Goal: Information Seeking & Learning: Check status

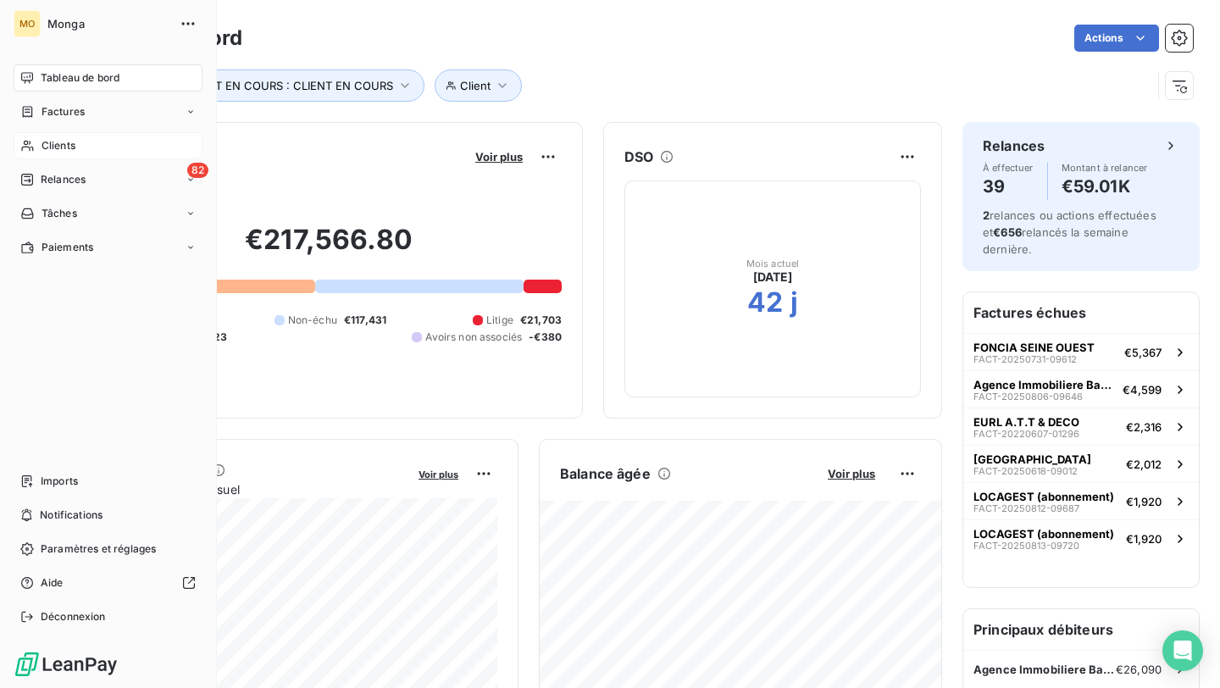
click at [79, 148] on div "Clients" at bounding box center [108, 145] width 189 height 27
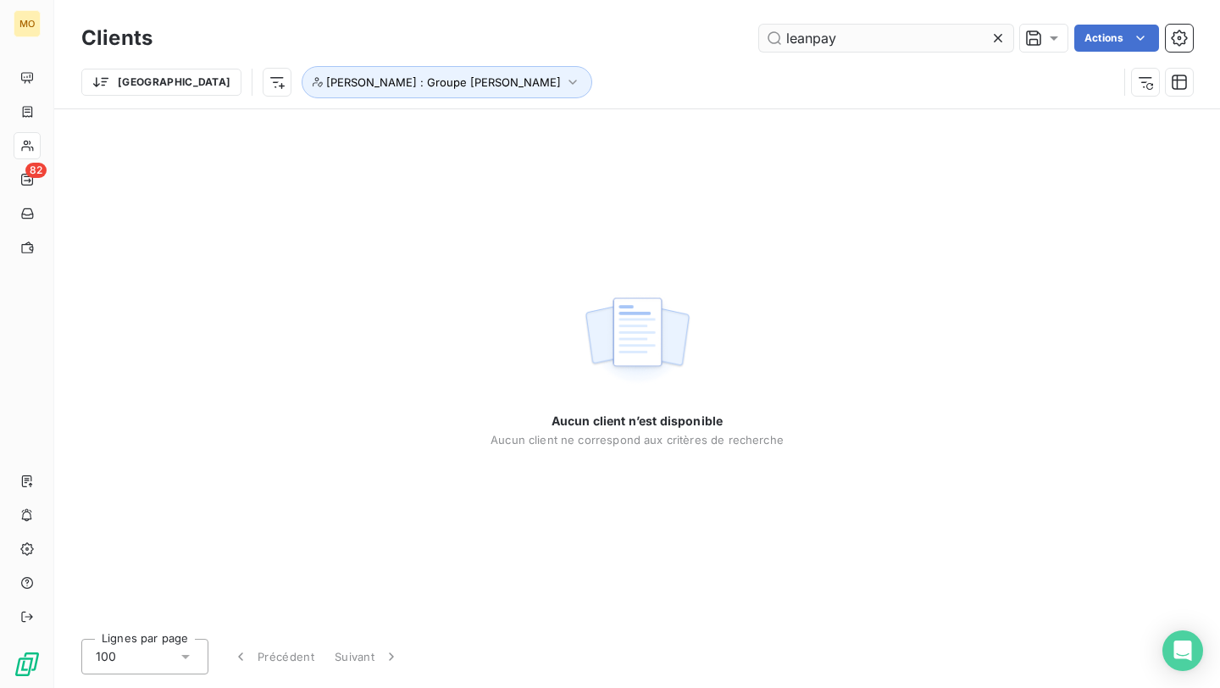
click at [789, 31] on input "leanpay" at bounding box center [886, 38] width 254 height 27
type input "nexity"
click at [326, 77] on span "[PERSON_NAME] : Groupe [PERSON_NAME]" at bounding box center [443, 82] width 235 height 14
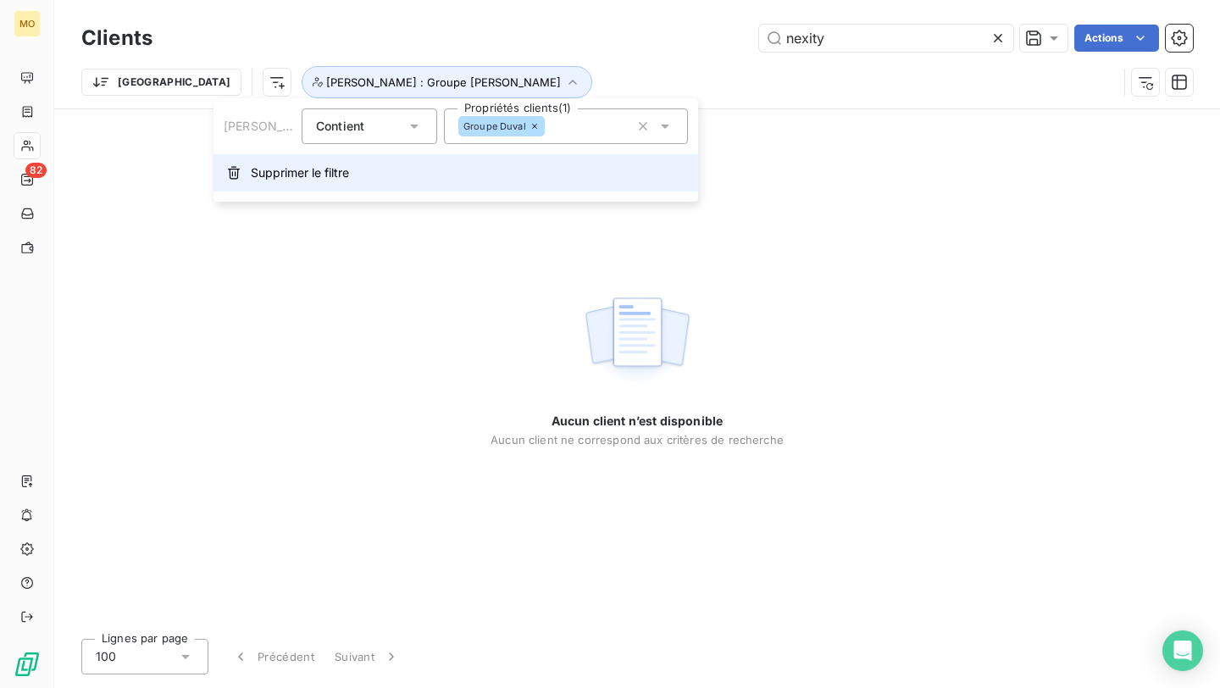
click at [282, 169] on span "Supprimer le filtre" at bounding box center [300, 172] width 98 height 17
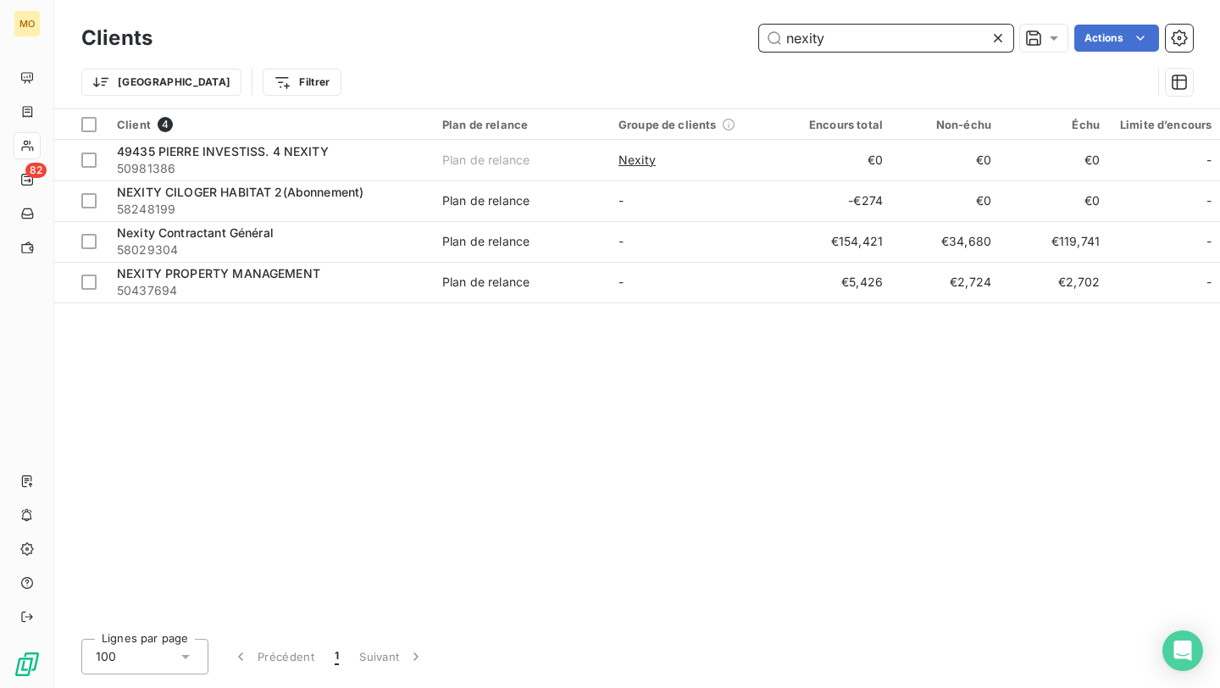
click at [852, 47] on input "nexity" at bounding box center [886, 38] width 254 height 27
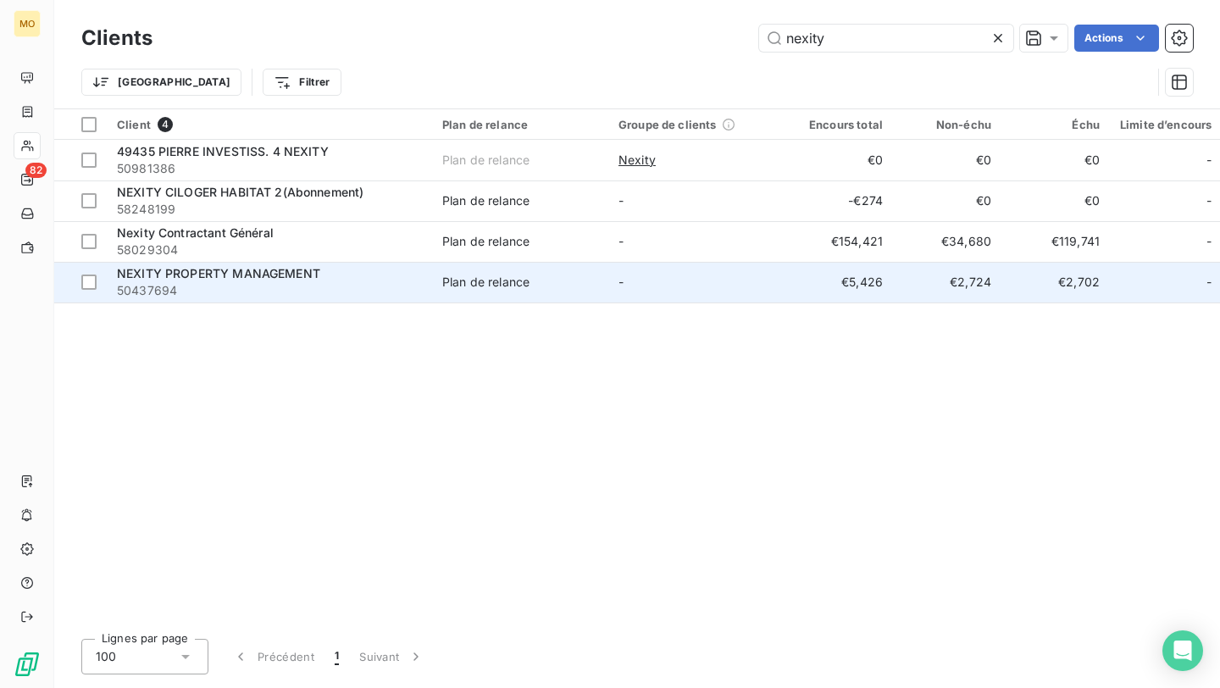
click at [325, 283] on span "50437694" at bounding box center [269, 290] width 305 height 17
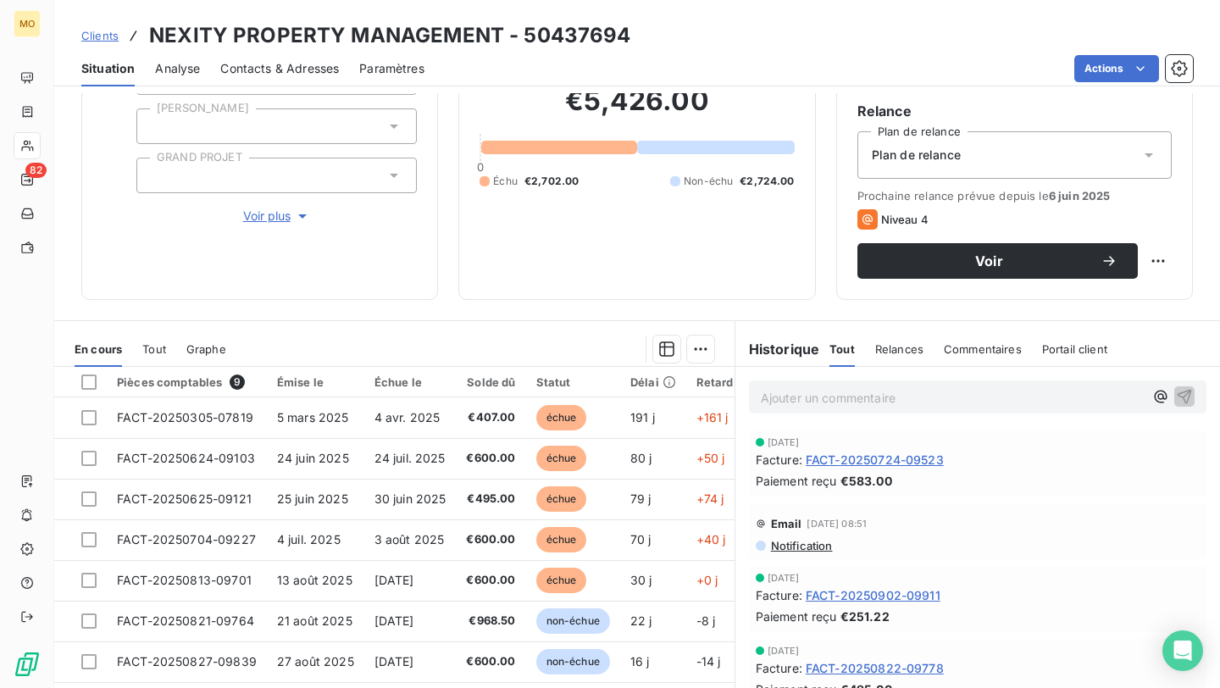
scroll to position [160, 0]
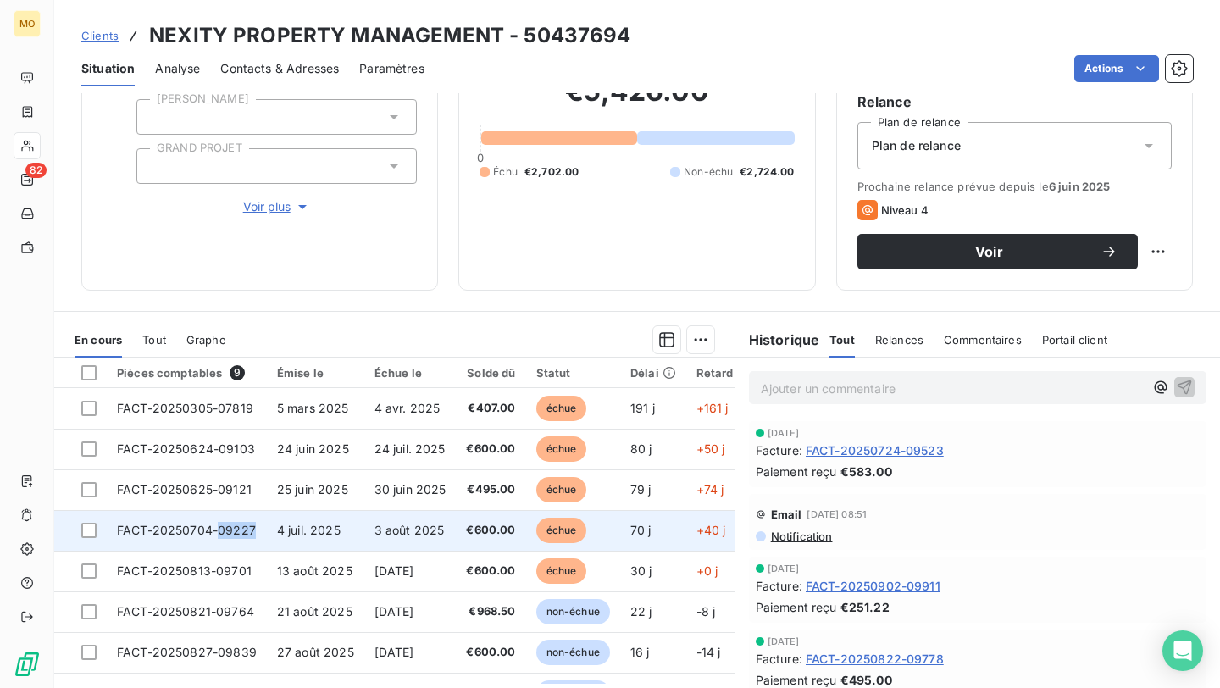
copy span "09227"
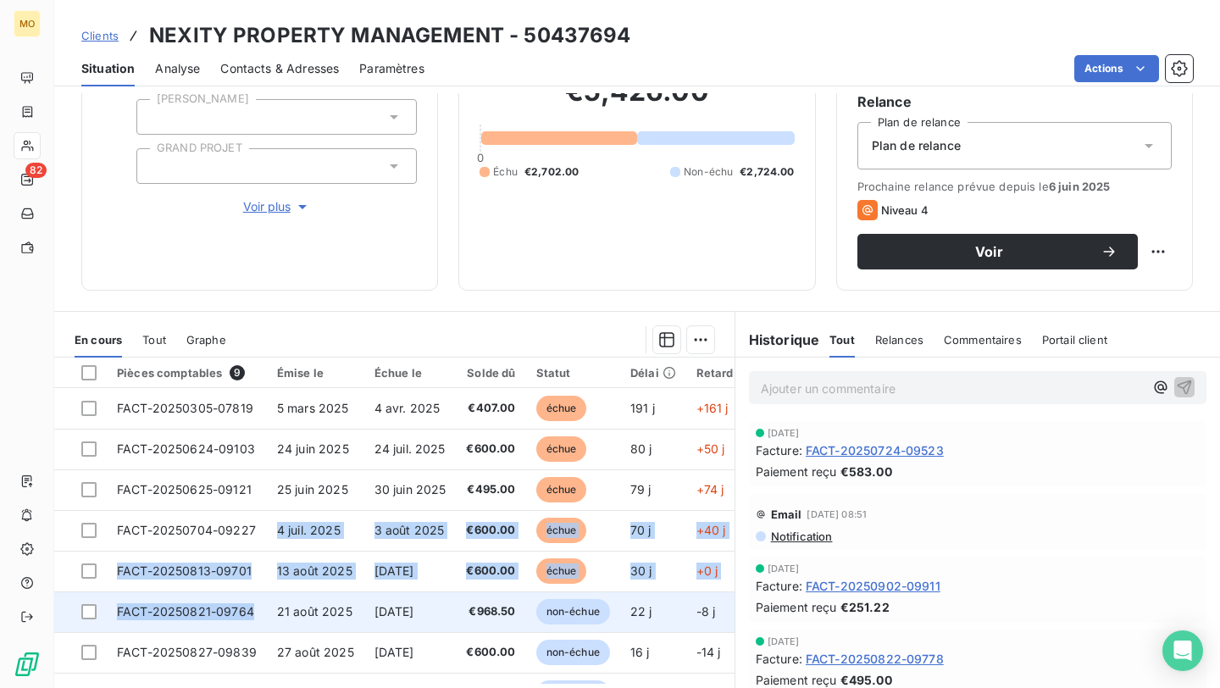
drag, startPoint x: 256, startPoint y: 530, endPoint x: 266, endPoint y: 614, distance: 84.5
click at [266, 614] on tbody "FACT-20250305-07819 5 mars 2025 4 avr. 2025 €407.00 échue 191 j +161 j _ _ FACT…" at bounding box center [537, 571] width 966 height 366
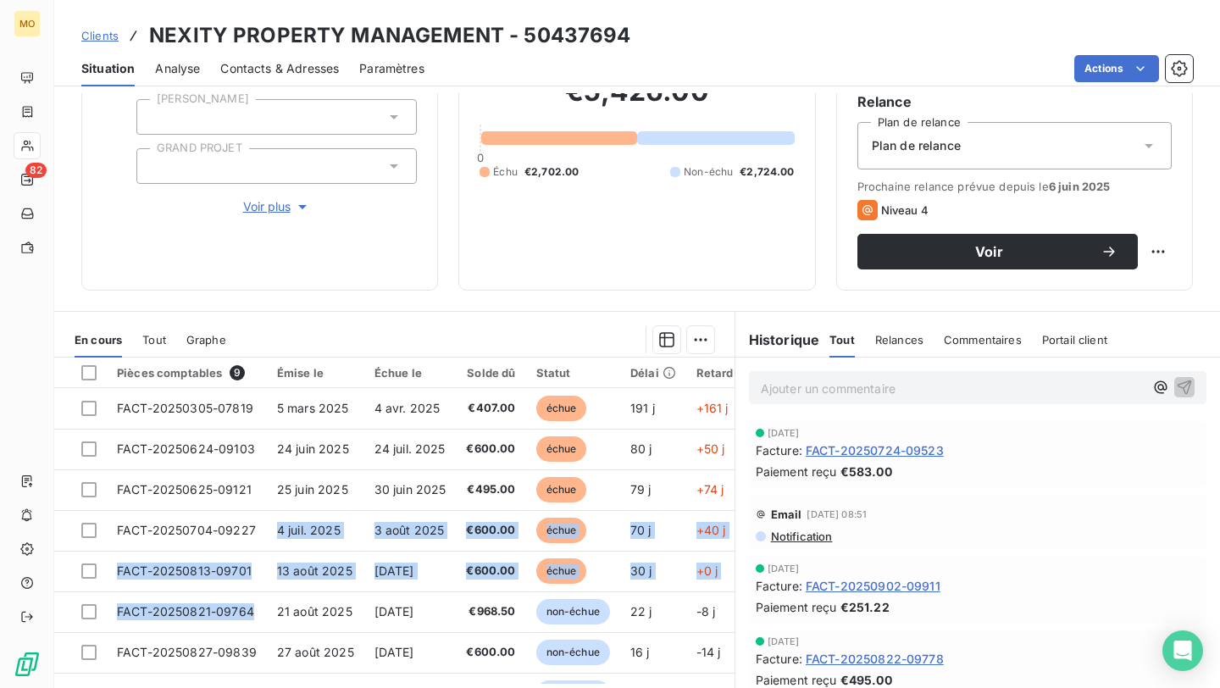
click at [428, 299] on div "Informations client Propriétés Client CHECKMYGUEST [PERSON_NAME] GRAND PROJET V…" at bounding box center [637, 390] width 1166 height 595
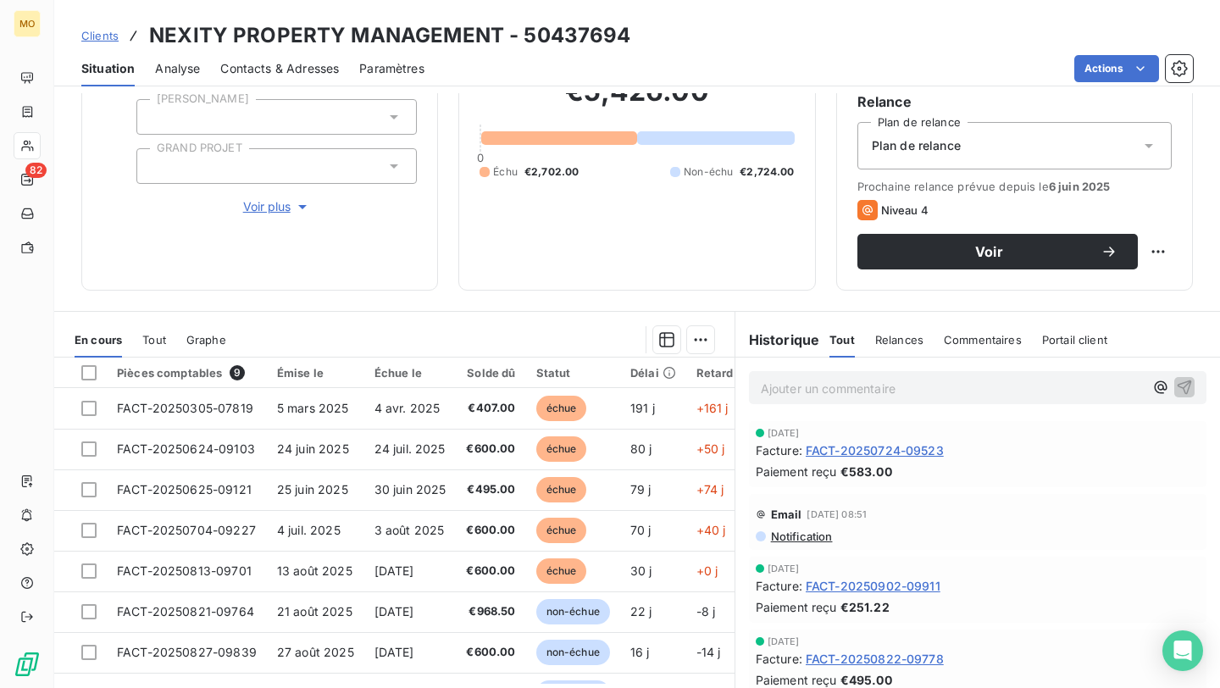
click at [428, 299] on div "Informations client Propriétés Client CHECKMYGUEST [PERSON_NAME] GRAND PROJET V…" at bounding box center [637, 390] width 1166 height 595
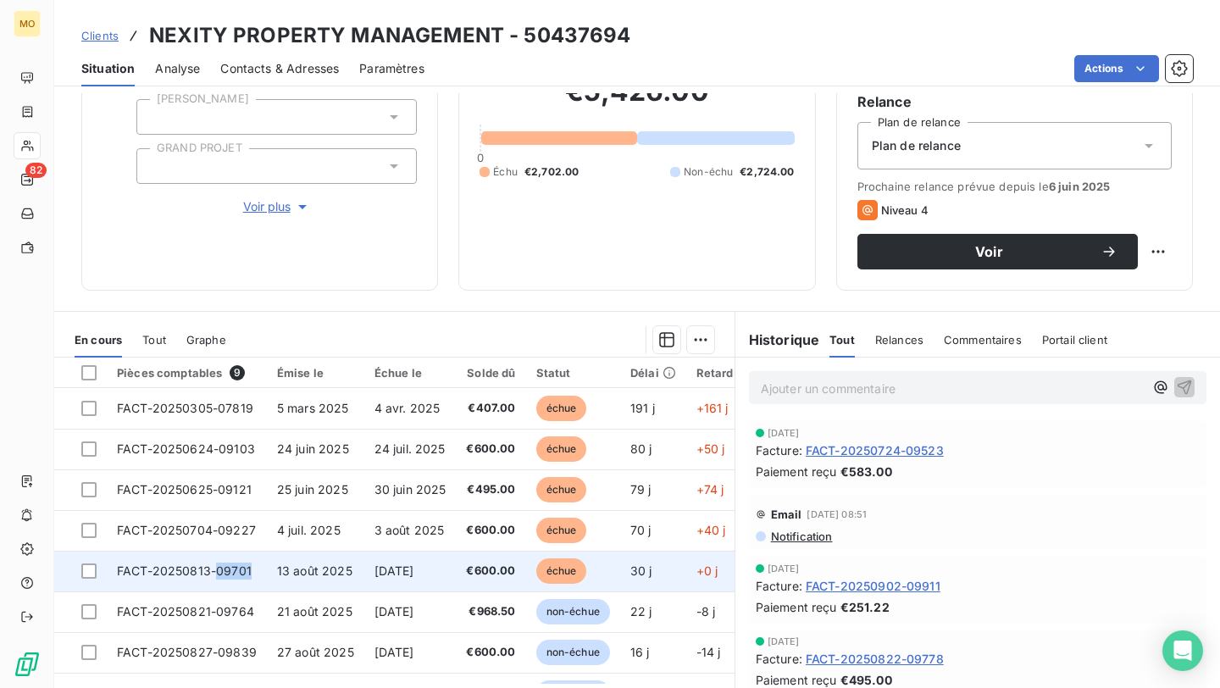
copy span "09701"
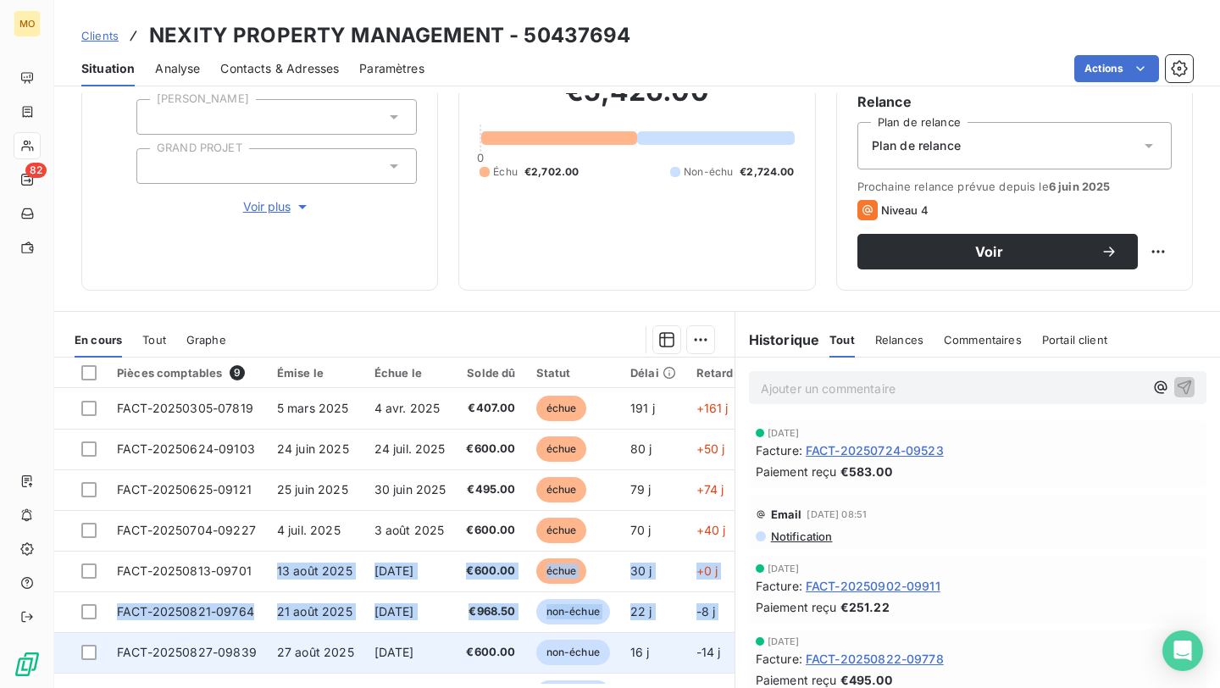
drag, startPoint x: 251, startPoint y: 565, endPoint x: 251, endPoint y: 649, distance: 83.9
click at [251, 649] on tbody "FACT-20250305-07819 5 mars 2025 4 avr. 2025 €407.00 échue 191 j +161 j _ _ FACT…" at bounding box center [537, 571] width 966 height 366
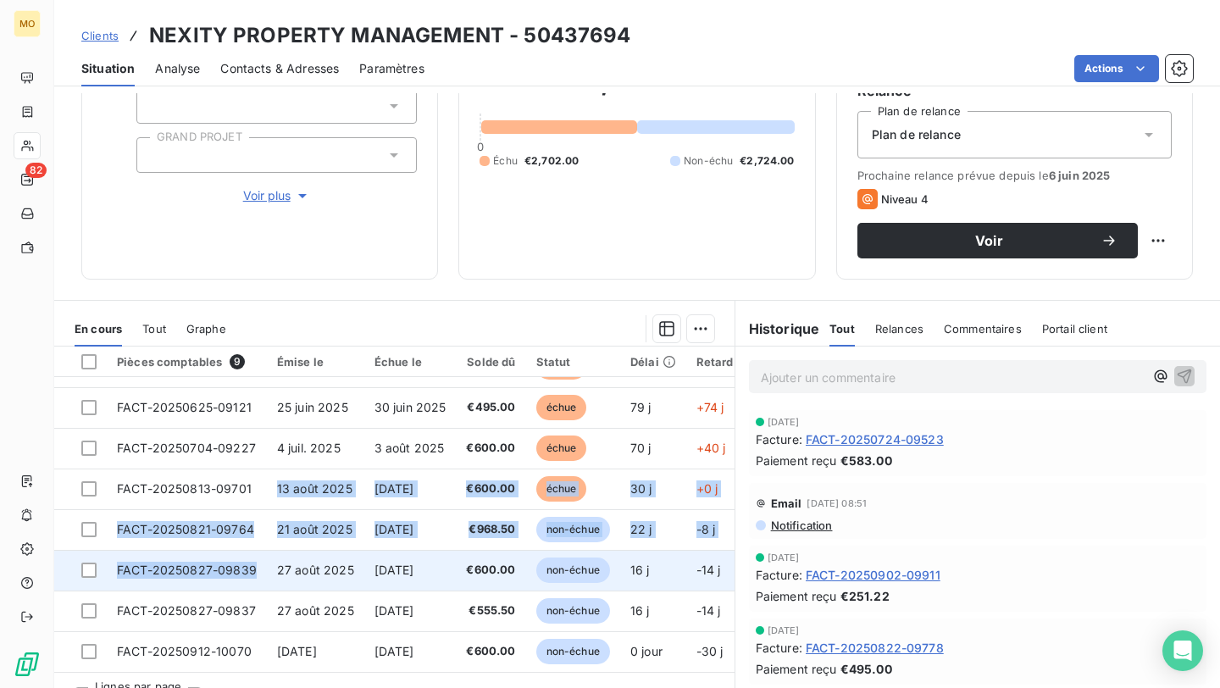
scroll to position [174, 0]
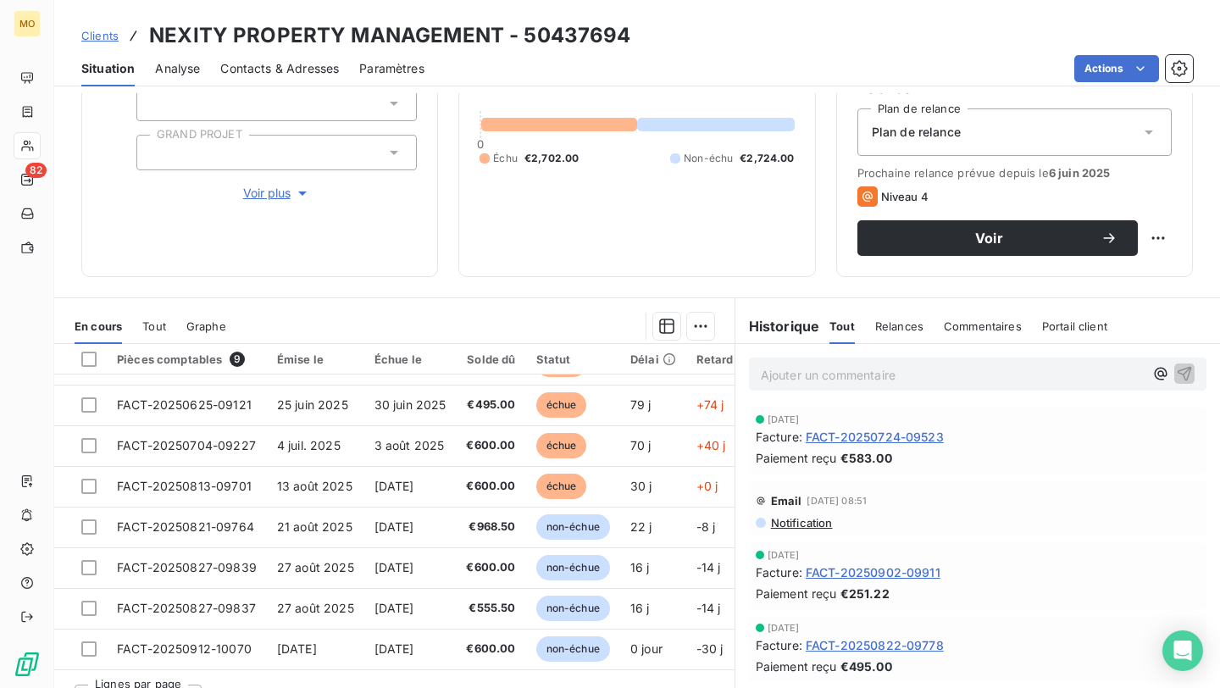
click at [626, 286] on div "Informations client Propriétés Client CHECKMYGUEST [PERSON_NAME] GRAND PROJET V…" at bounding box center [637, 390] width 1166 height 595
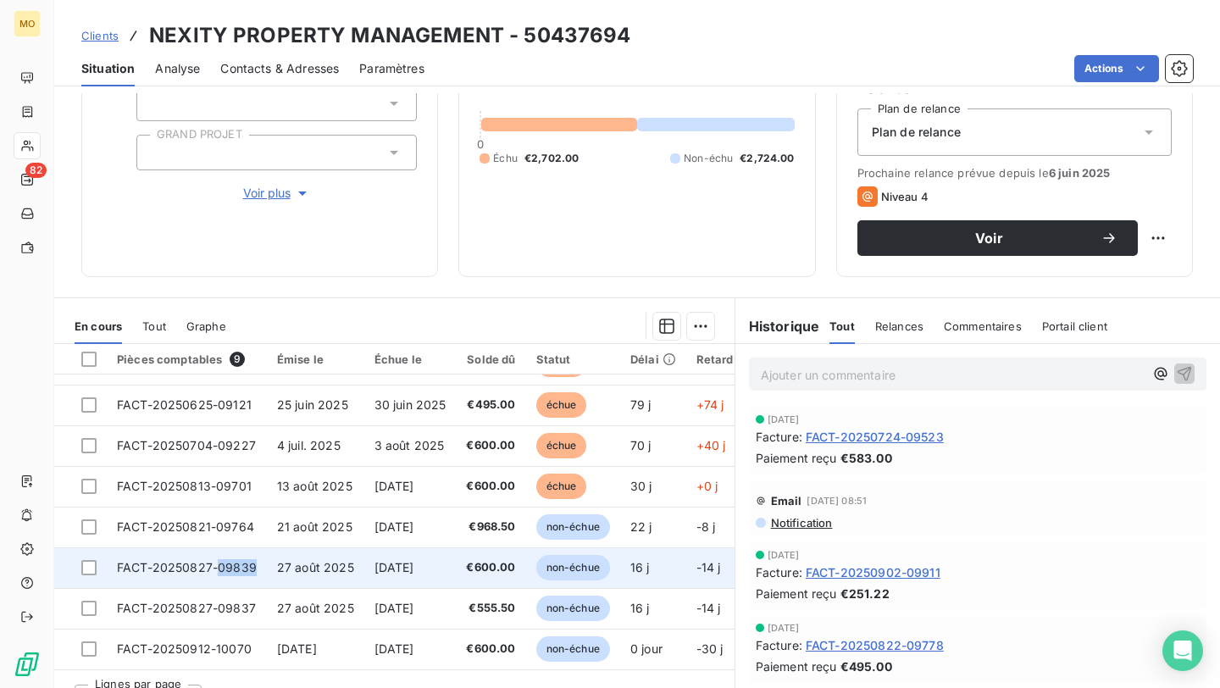
copy span "09839"
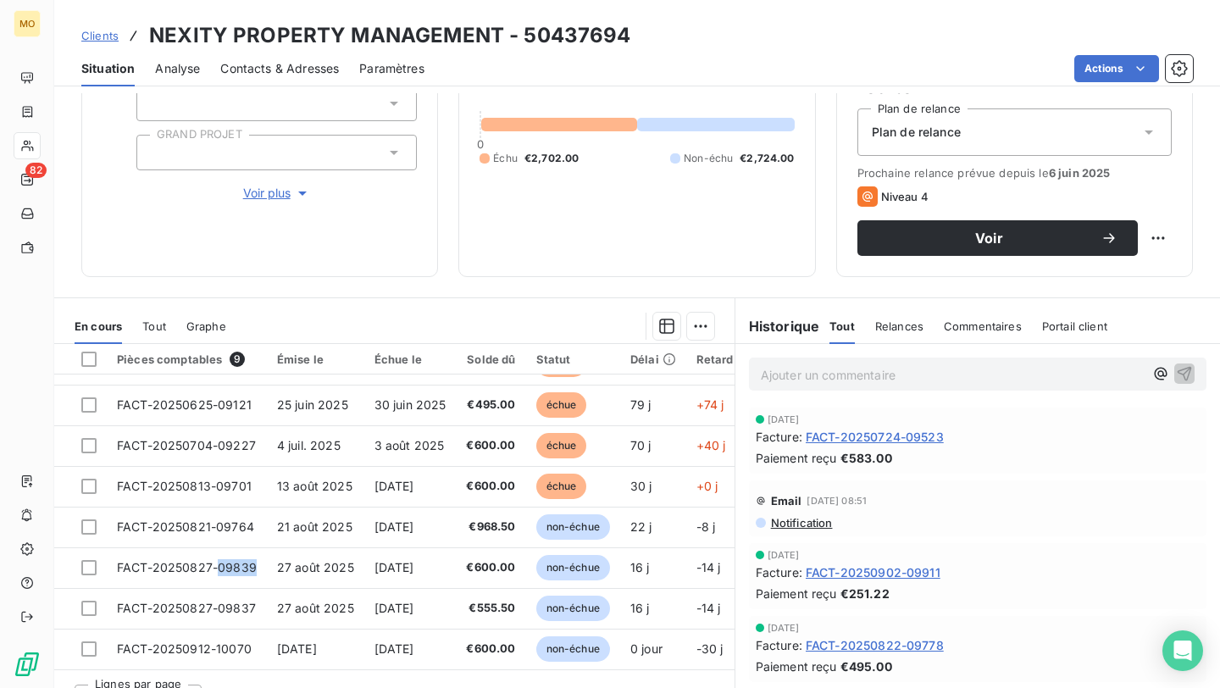
drag, startPoint x: 266, startPoint y: 558, endPoint x: 299, endPoint y: 668, distance: 115.0
click at [299, 665] on div "Pièces comptables 9 Émise le Échue le Solde dû Statut Délai Retard Tag Relance …" at bounding box center [394, 507] width 680 height 326
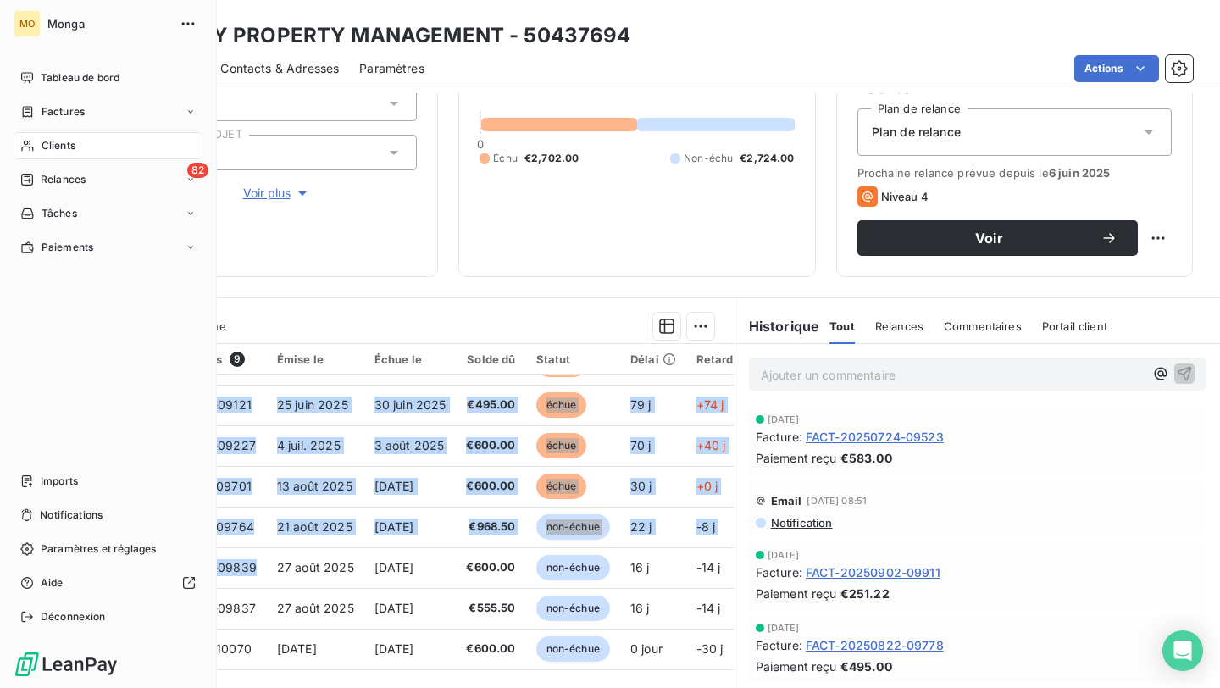
click at [24, 139] on icon at bounding box center [27, 146] width 14 height 14
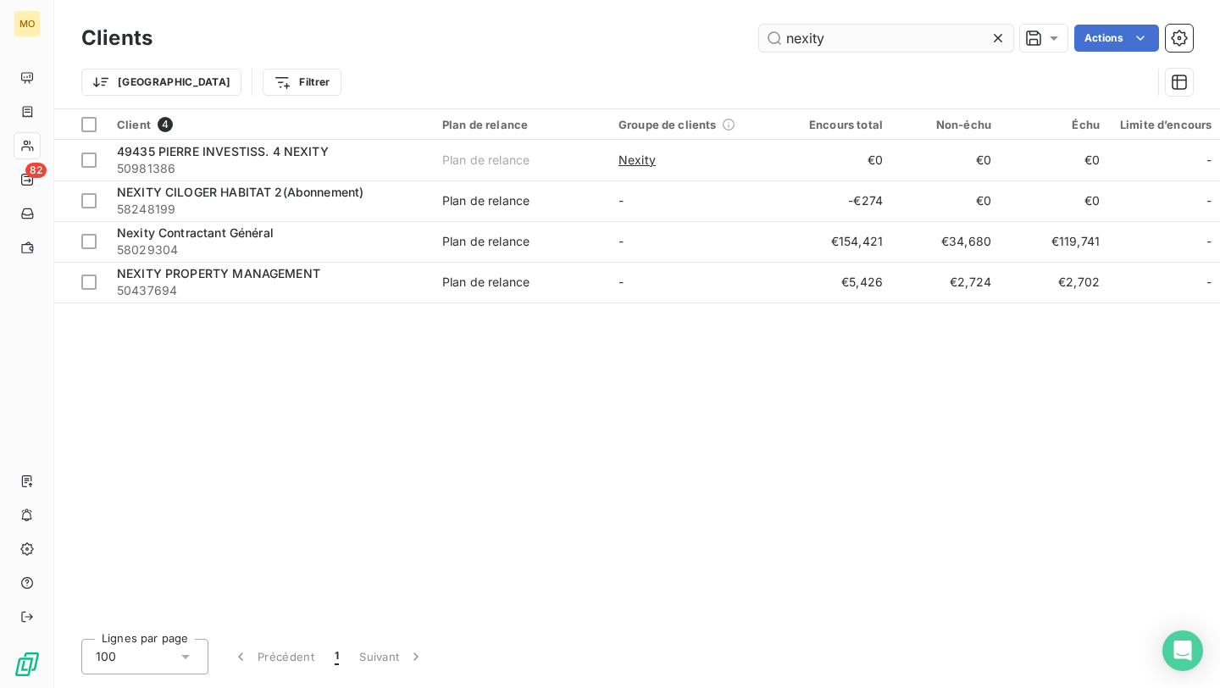
click at [832, 39] on input "nexity" at bounding box center [886, 38] width 254 height 27
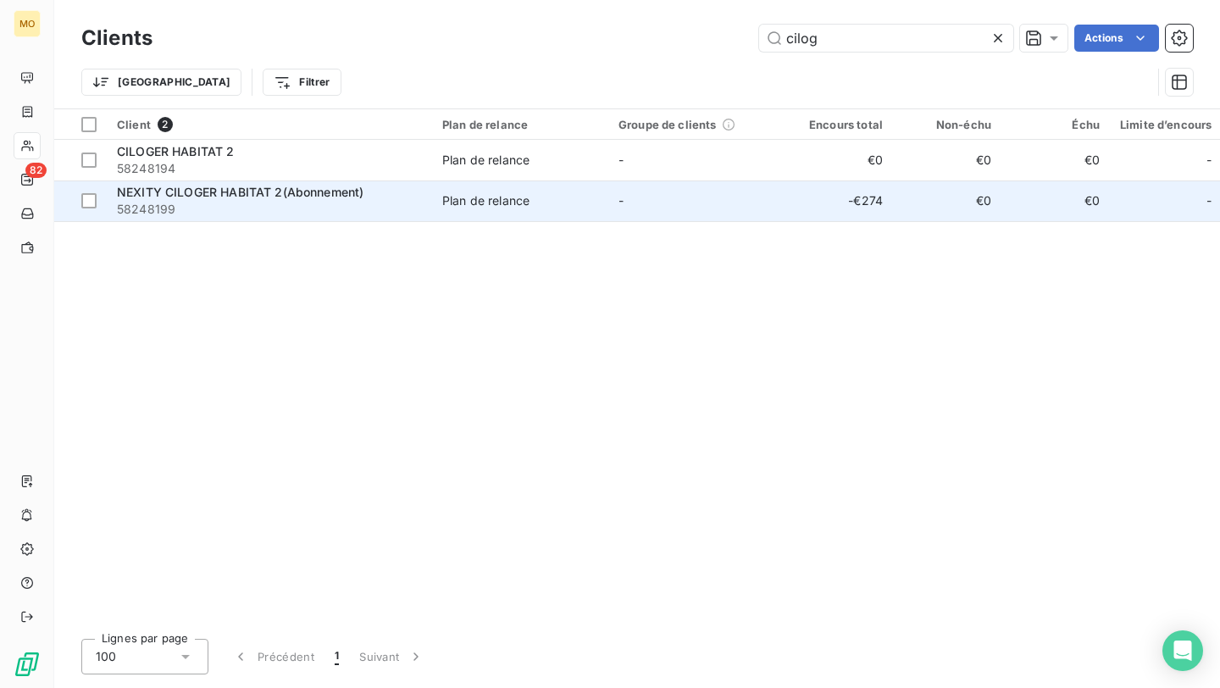
type input "cilog"
click at [330, 198] on span "NEXITY CILOGER HABITAT 2(Abonnement)" at bounding box center [240, 192] width 247 height 14
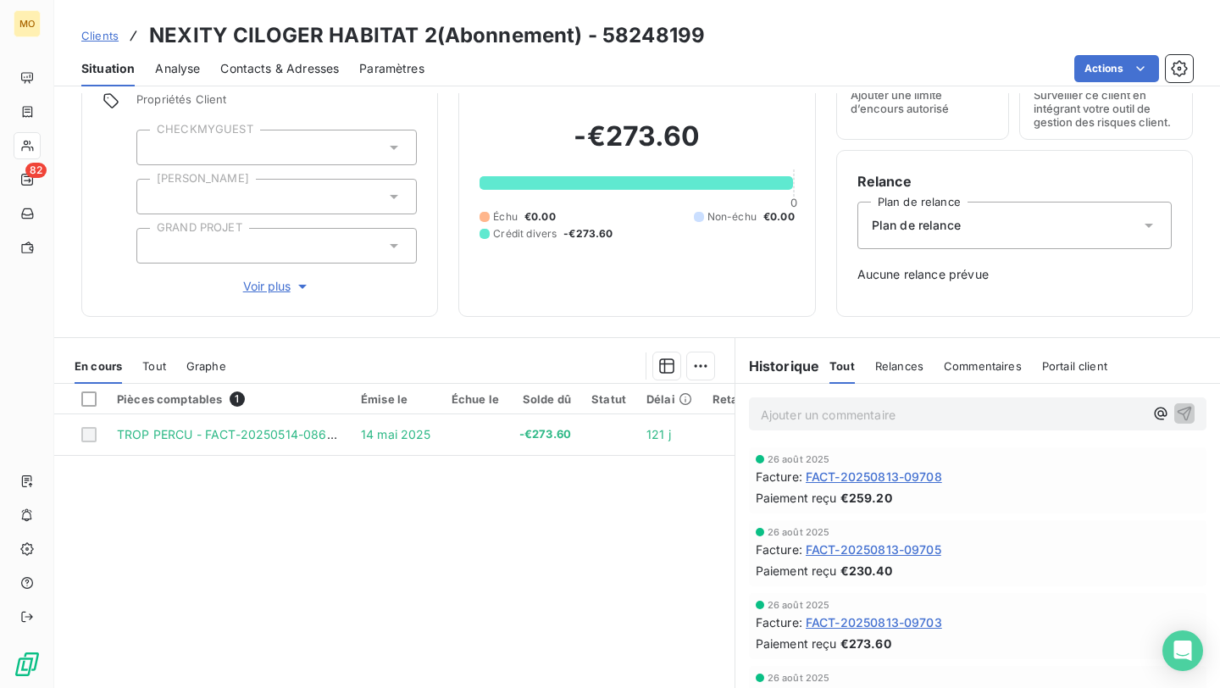
click at [876, 478] on span "FACT-20250813-09708" at bounding box center [874, 477] width 136 height 18
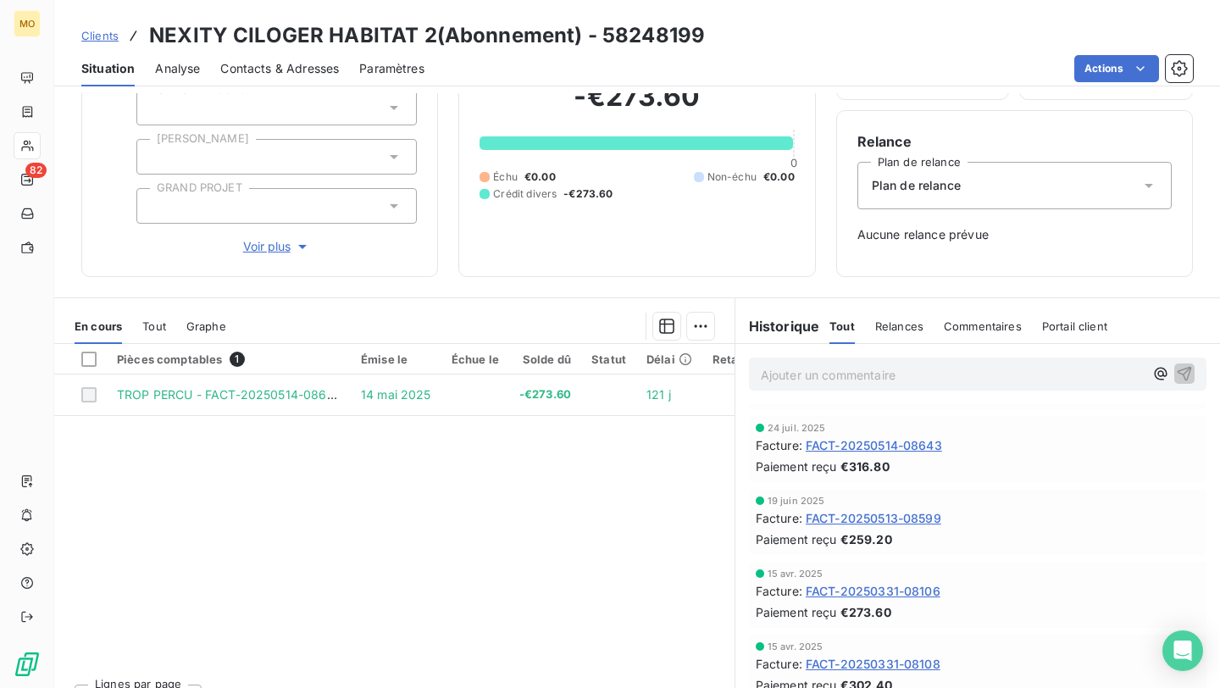
scroll to position [721, 0]
click at [879, 516] on span "FACT-20250513-08599" at bounding box center [874, 517] width 136 height 18
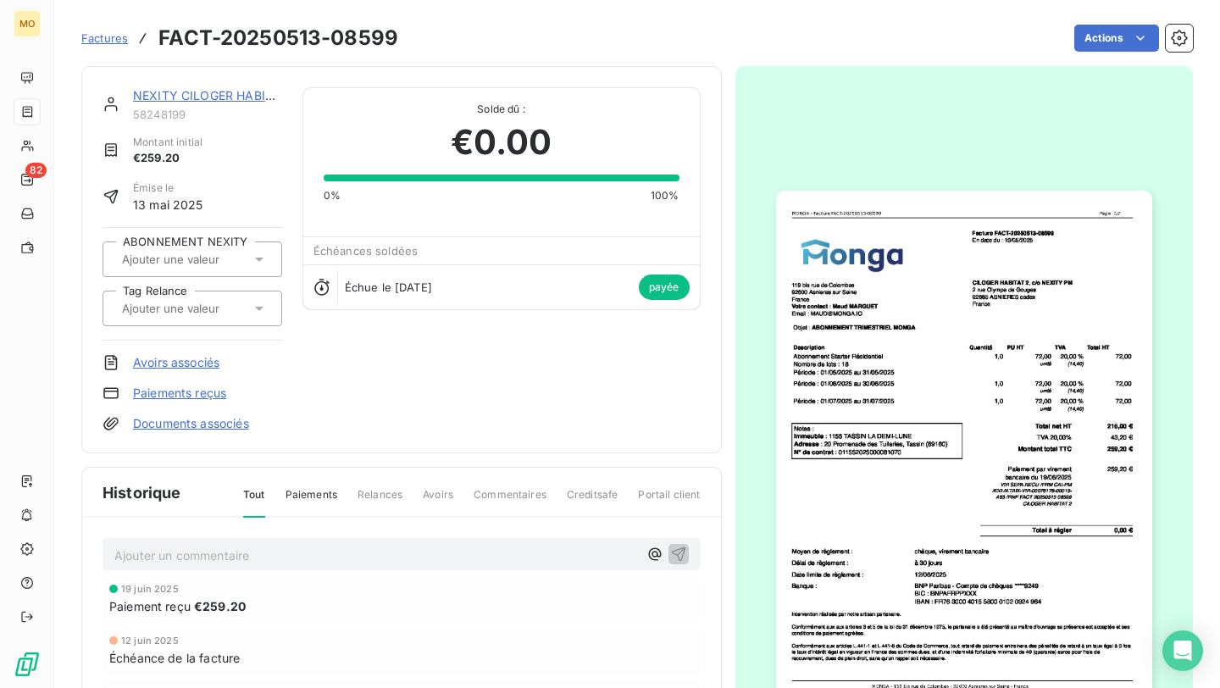
click at [873, 403] on img "button" at bounding box center [964, 456] width 376 height 531
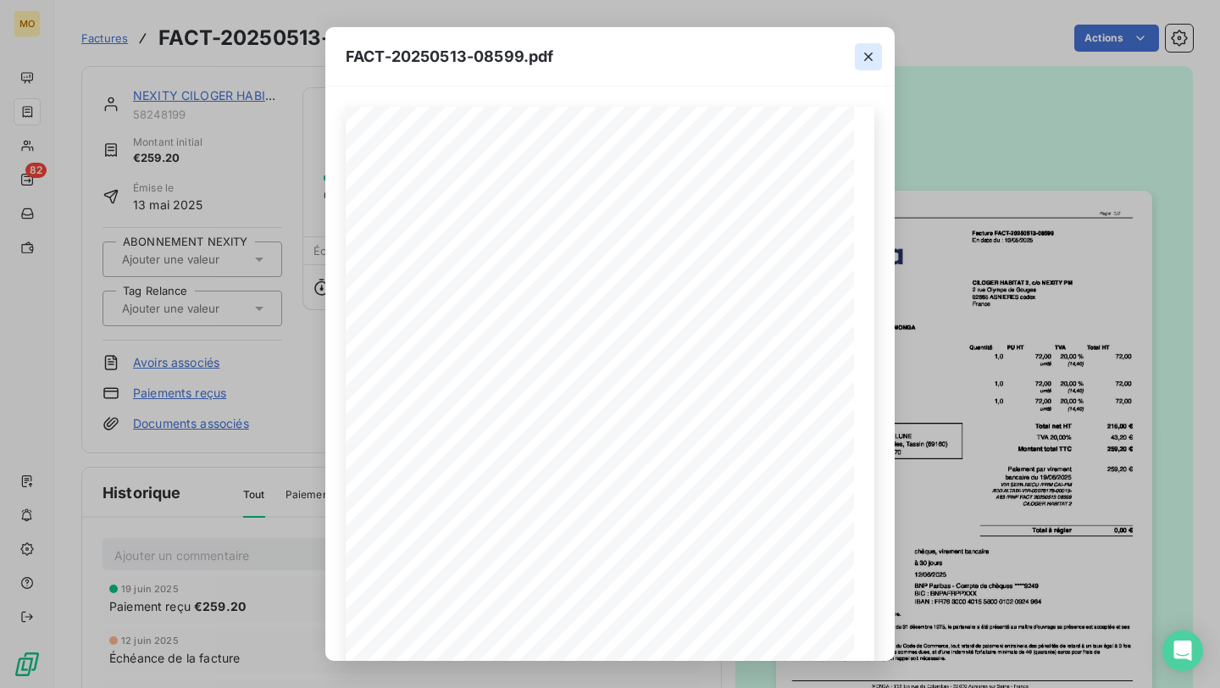
click at [869, 54] on icon "button" at bounding box center [868, 57] width 8 height 8
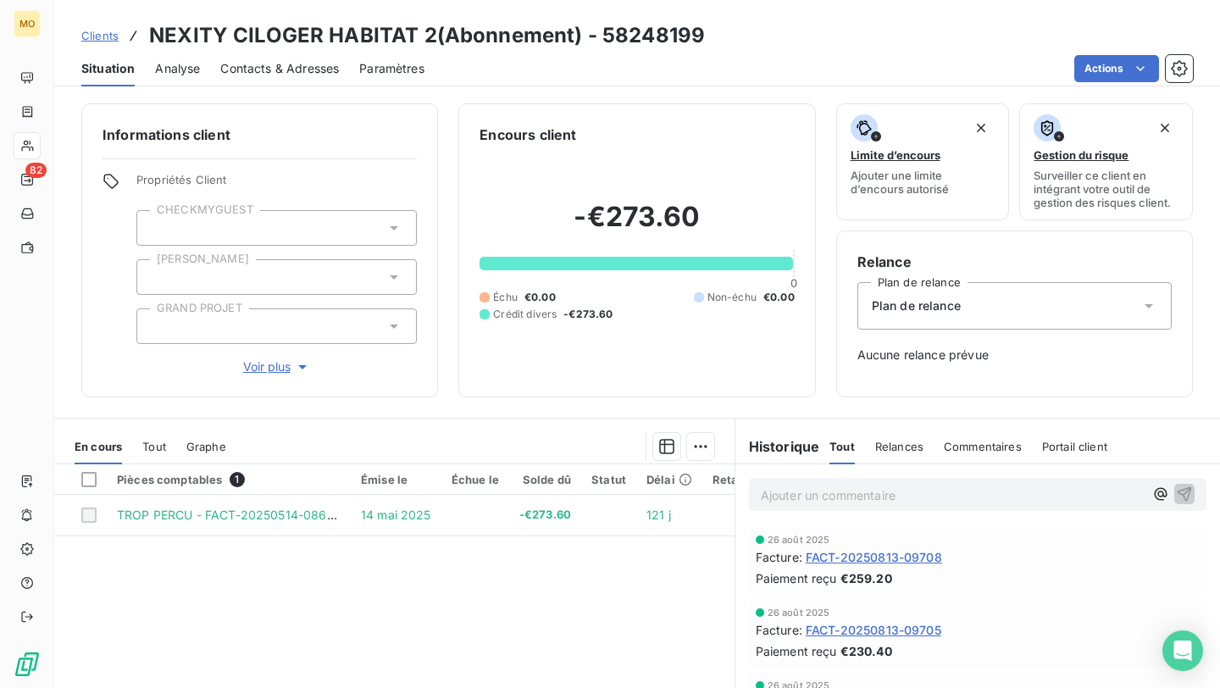
click at [838, 555] on span "FACT-20250813-09708" at bounding box center [874, 557] width 136 height 18
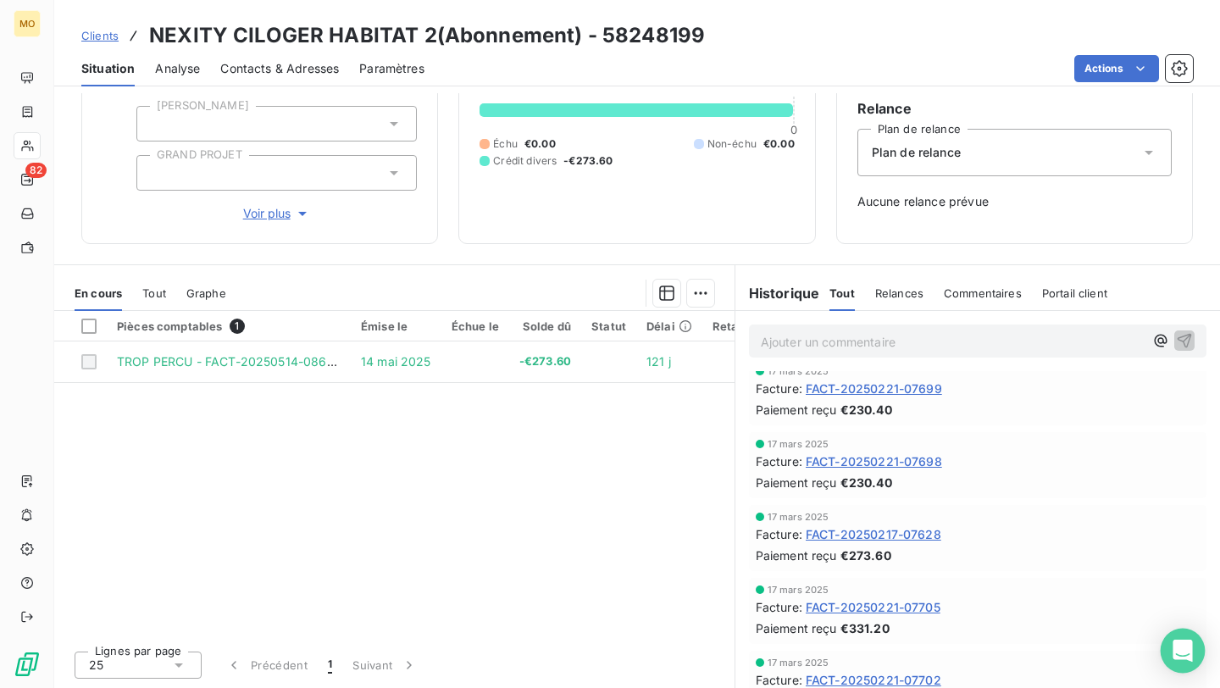
scroll to position [1744, 0]
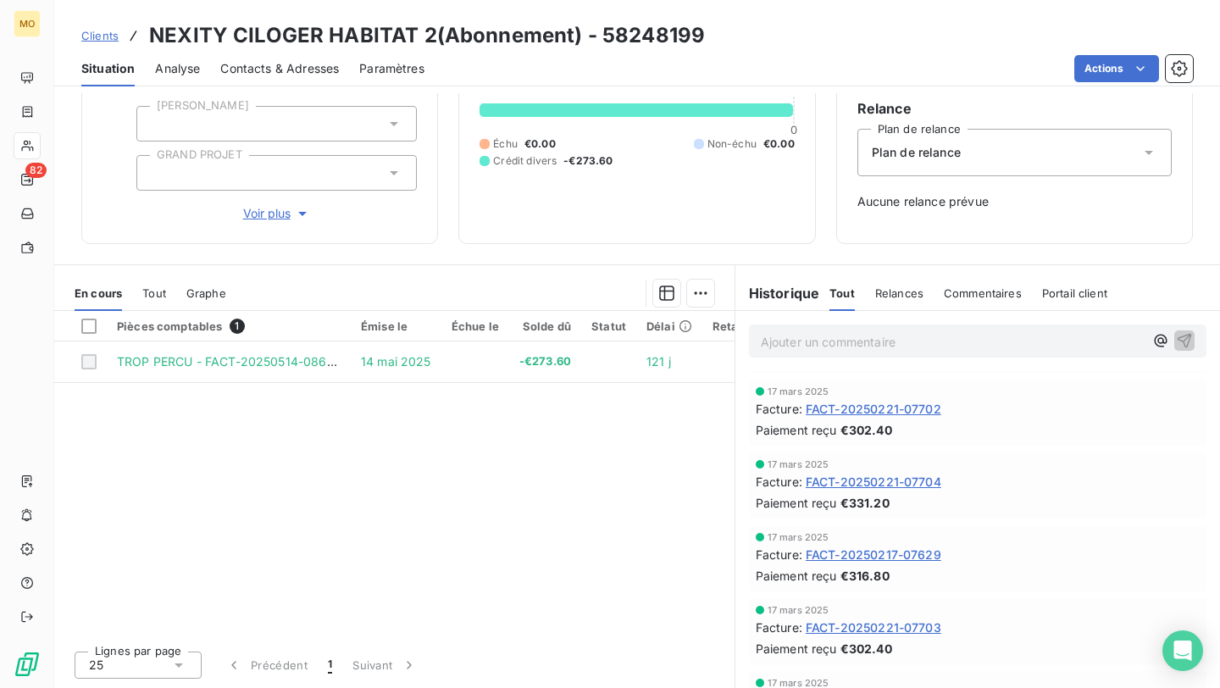
click at [97, 34] on span "Clients" at bounding box center [99, 36] width 37 height 14
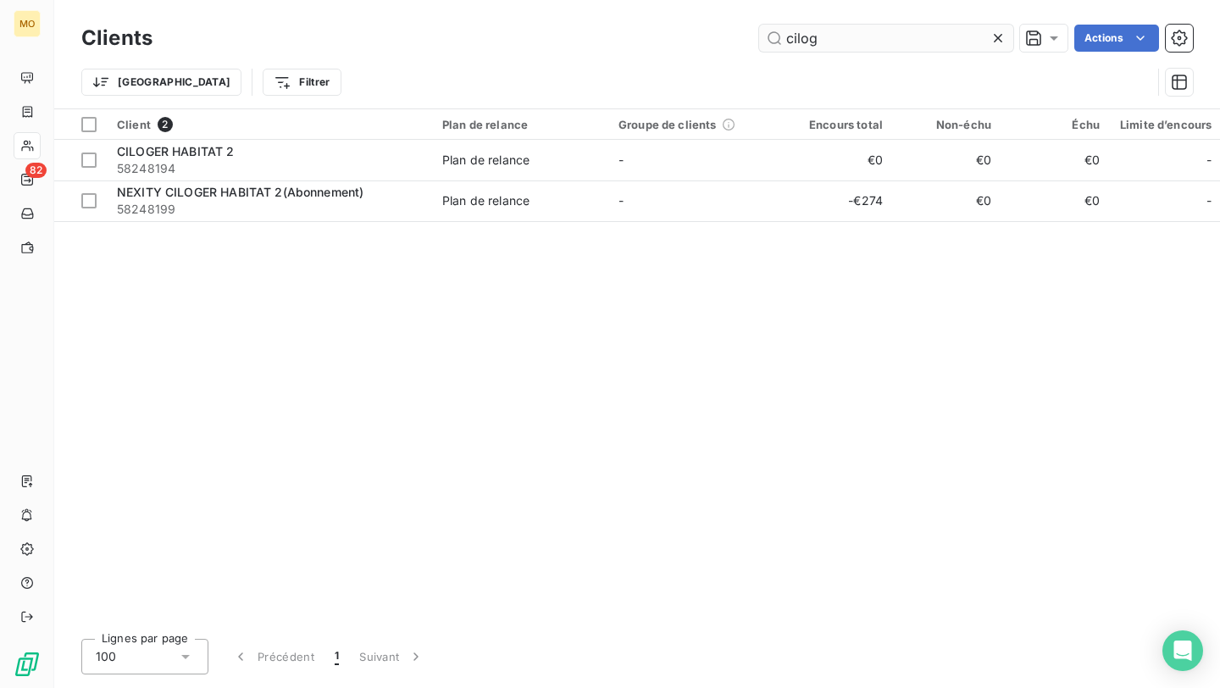
click at [815, 48] on input "cilog" at bounding box center [886, 38] width 254 height 27
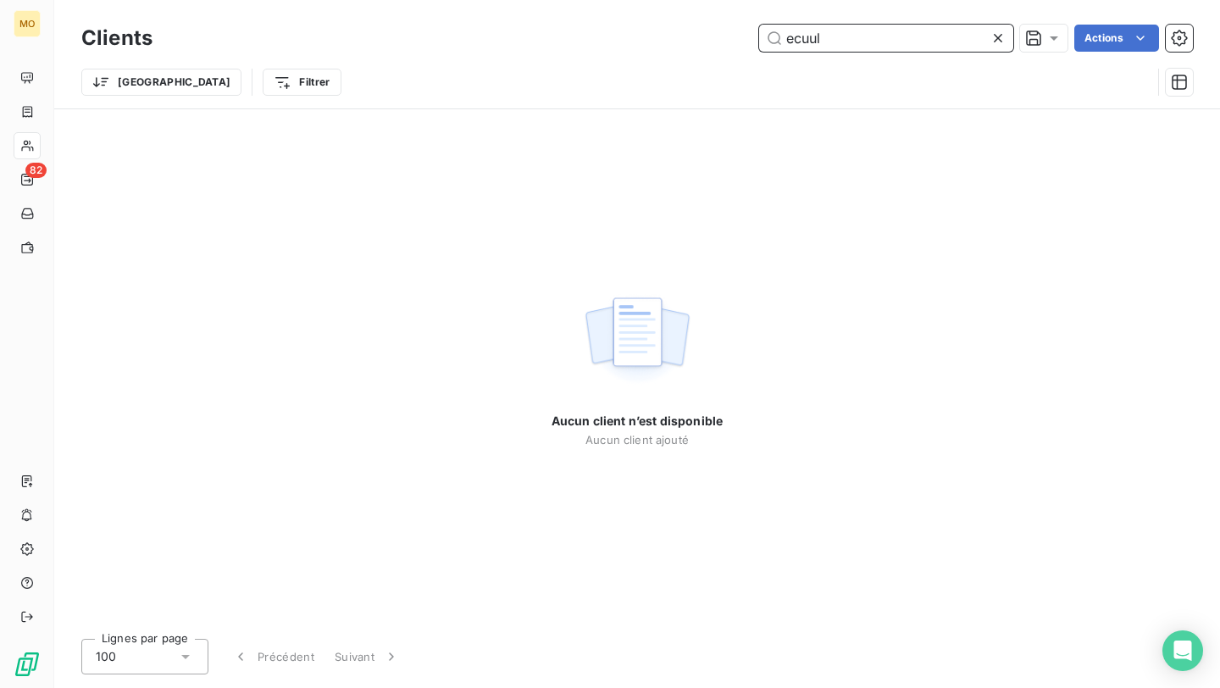
click at [856, 36] on input "ecuul" at bounding box center [886, 38] width 254 height 27
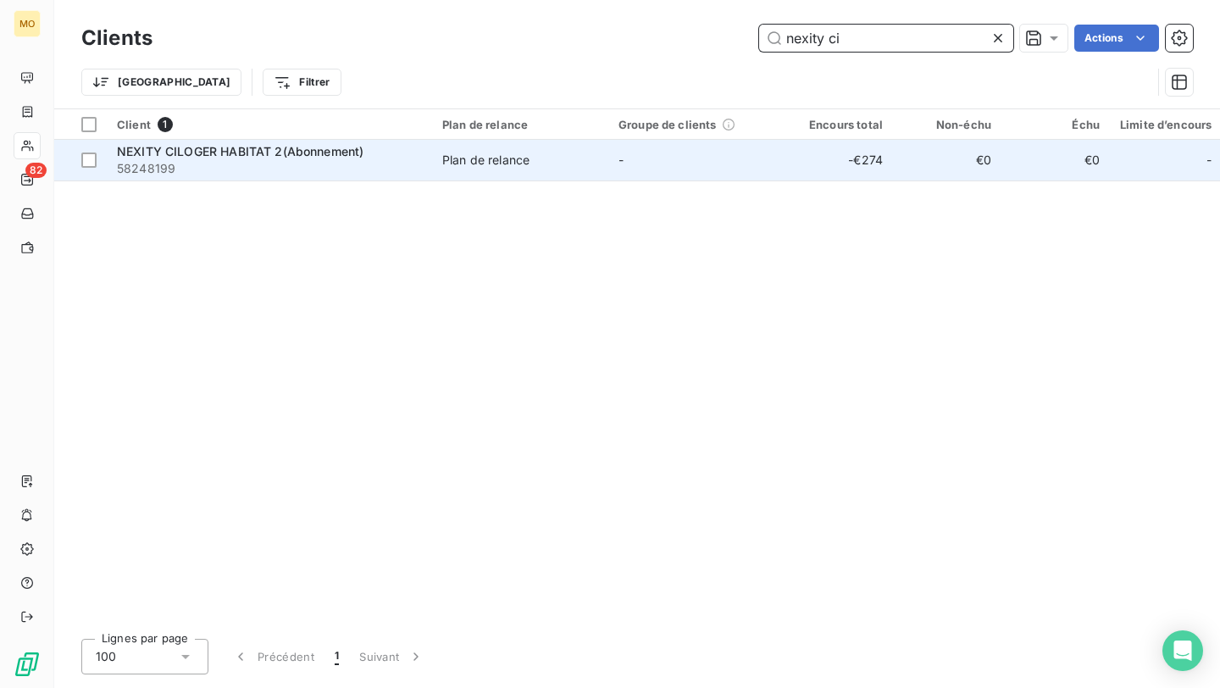
type input "nexity ci"
click at [402, 164] on span "58248199" at bounding box center [269, 168] width 305 height 17
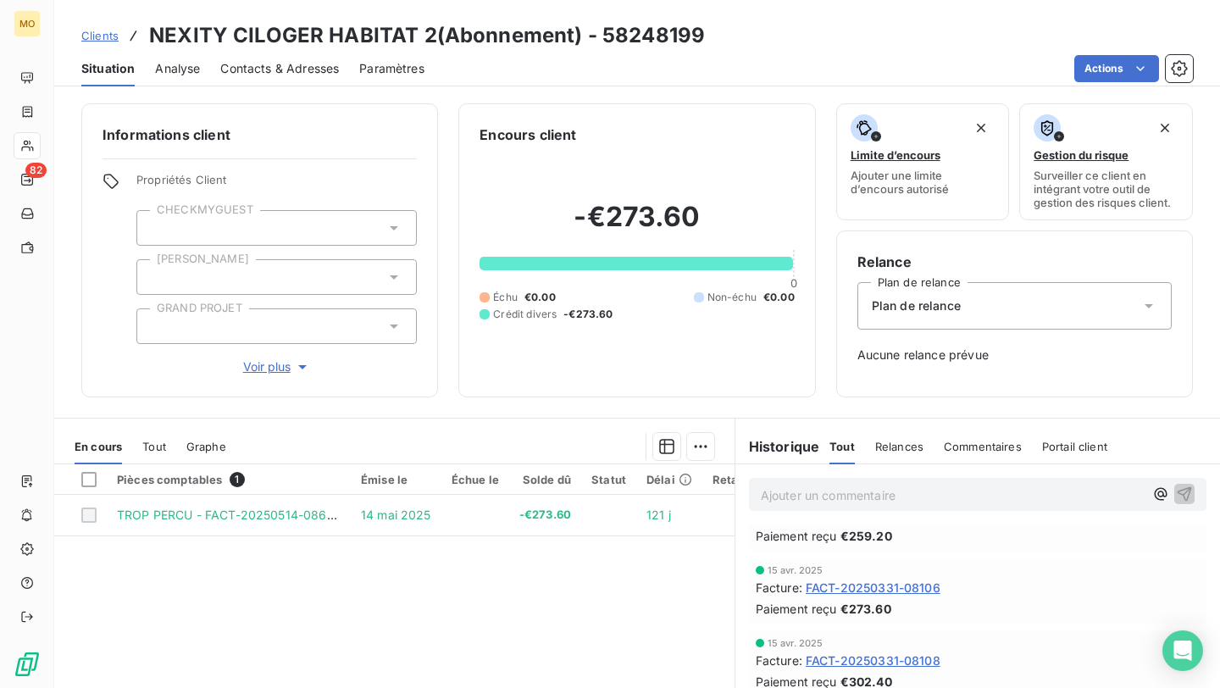
scroll to position [852, 0]
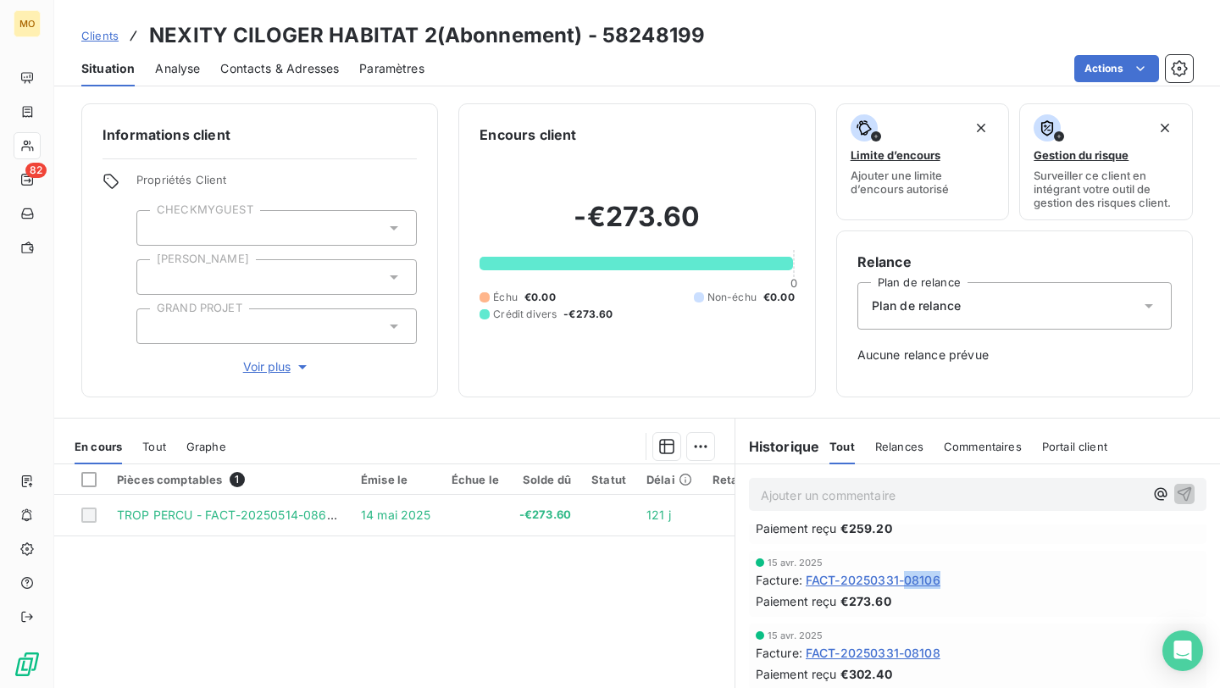
copy span "08106"
drag, startPoint x: 948, startPoint y: 578, endPoint x: 997, endPoint y: 620, distance: 64.3
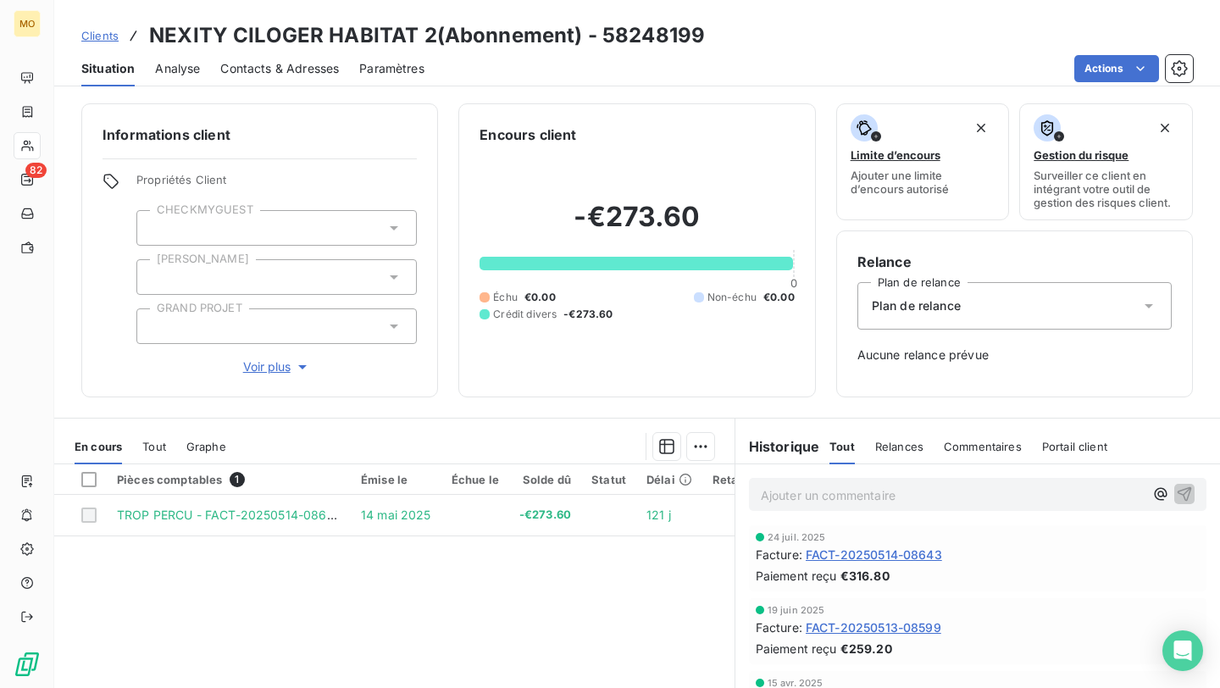
scroll to position [722, 0]
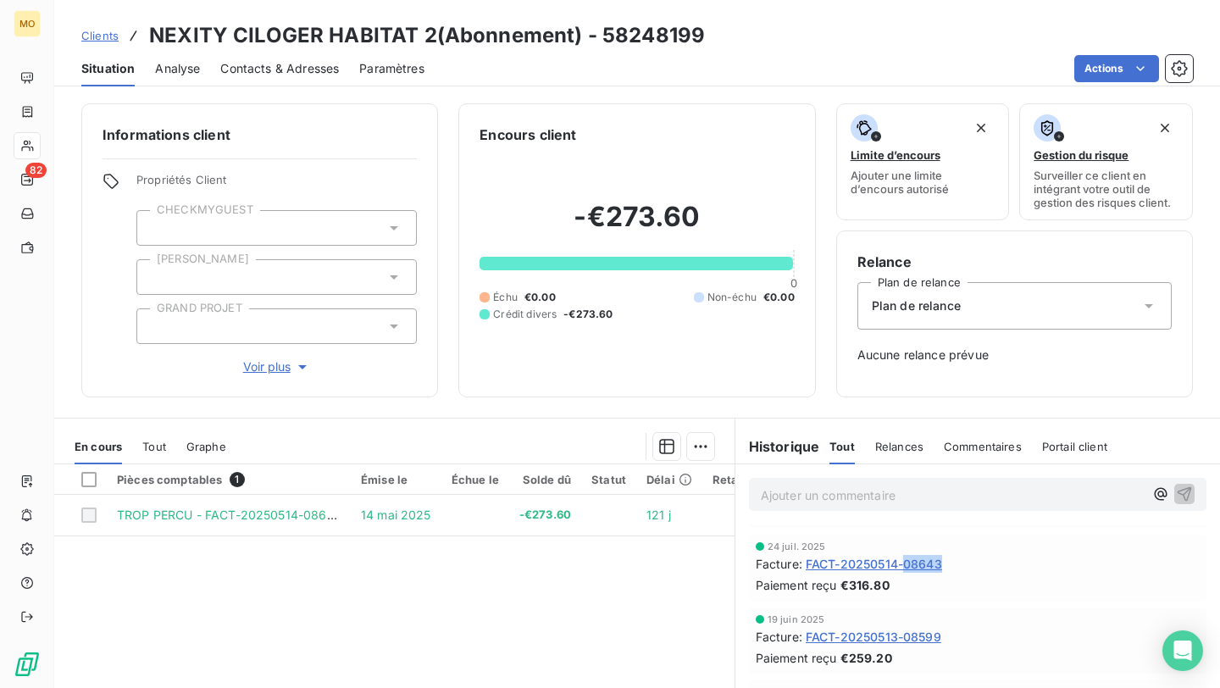
copy span "08643"
drag, startPoint x: 951, startPoint y: 564, endPoint x: 985, endPoint y: 620, distance: 65.4
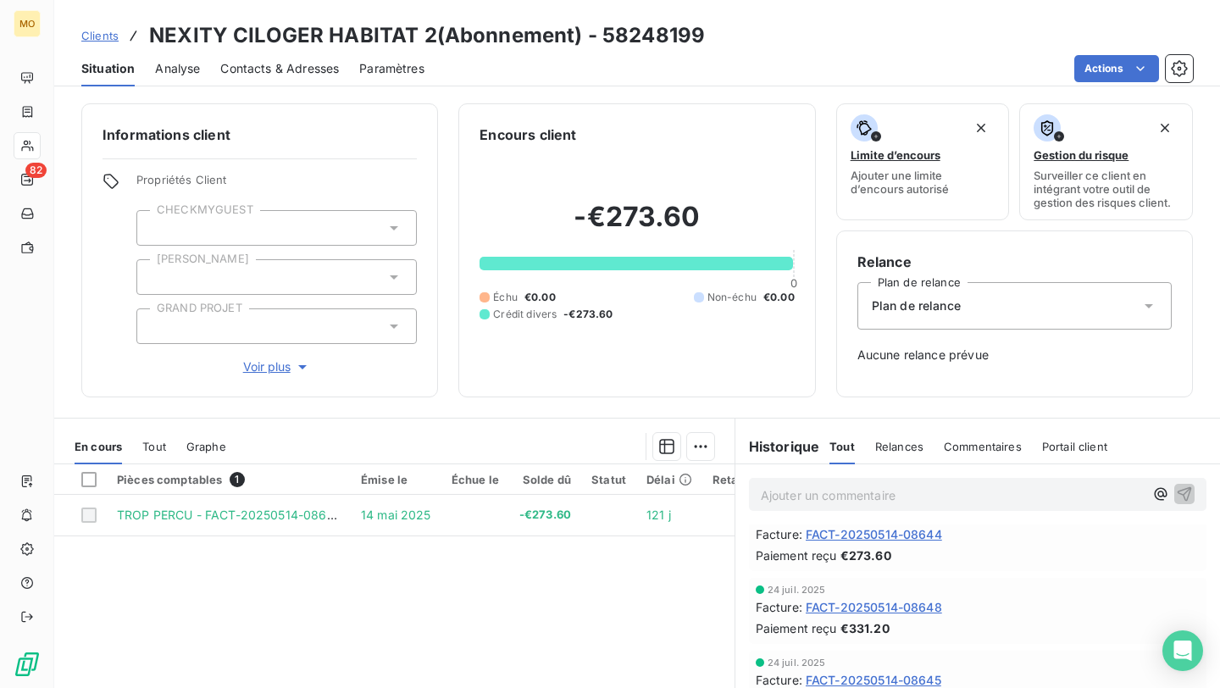
scroll to position [462, 0]
drag, startPoint x: 951, startPoint y: 609, endPoint x: 910, endPoint y: 609, distance: 40.7
click at [910, 609] on div "Facture : FACT-20250514-08648" at bounding box center [978, 606] width 444 height 18
copy span "08648"
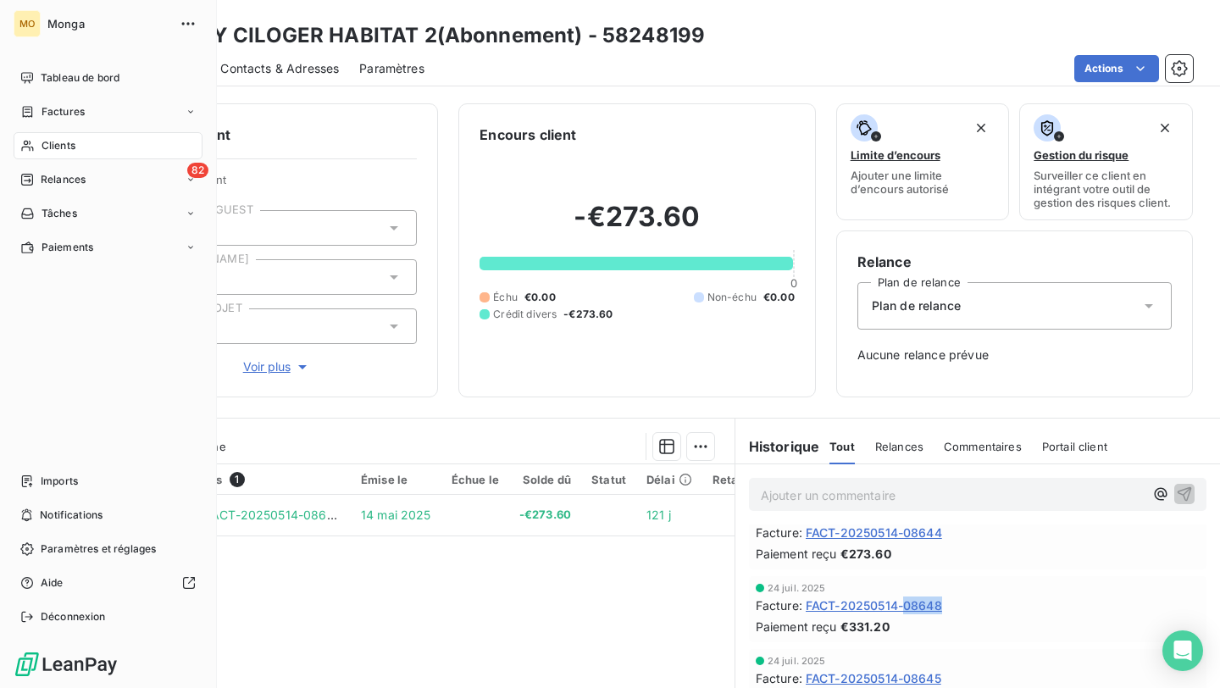
click at [25, 158] on div "Clients" at bounding box center [108, 145] width 189 height 27
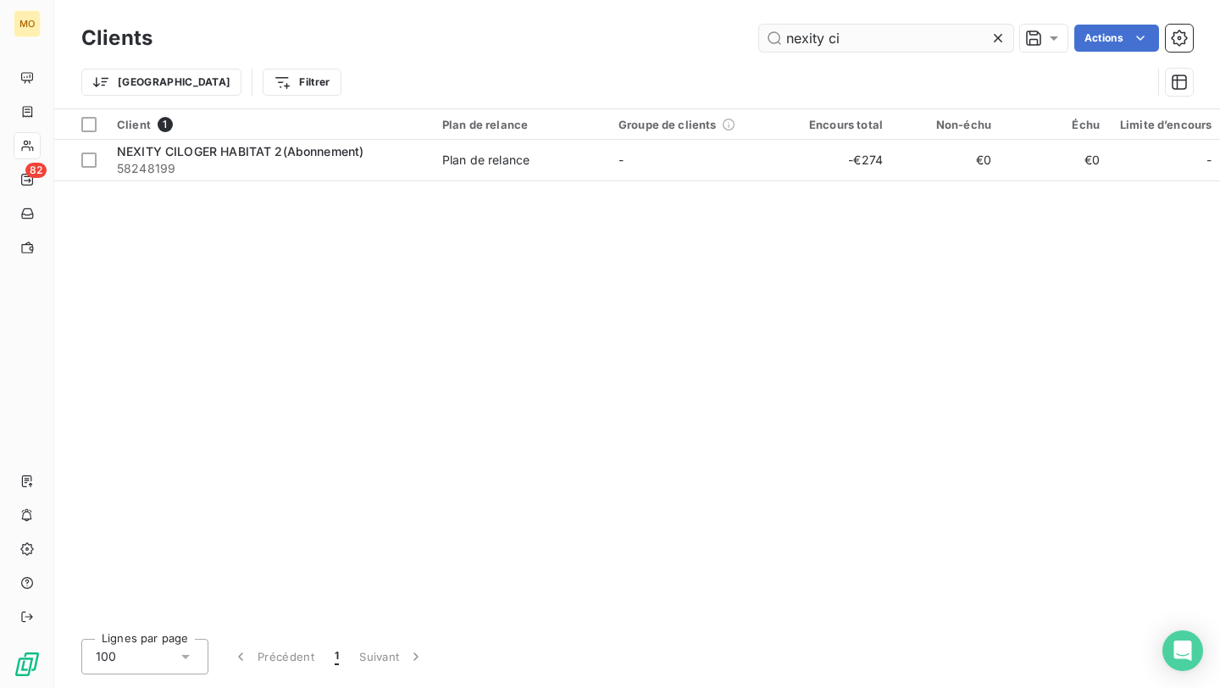
click at [842, 47] on input "nexity ci" at bounding box center [886, 38] width 254 height 27
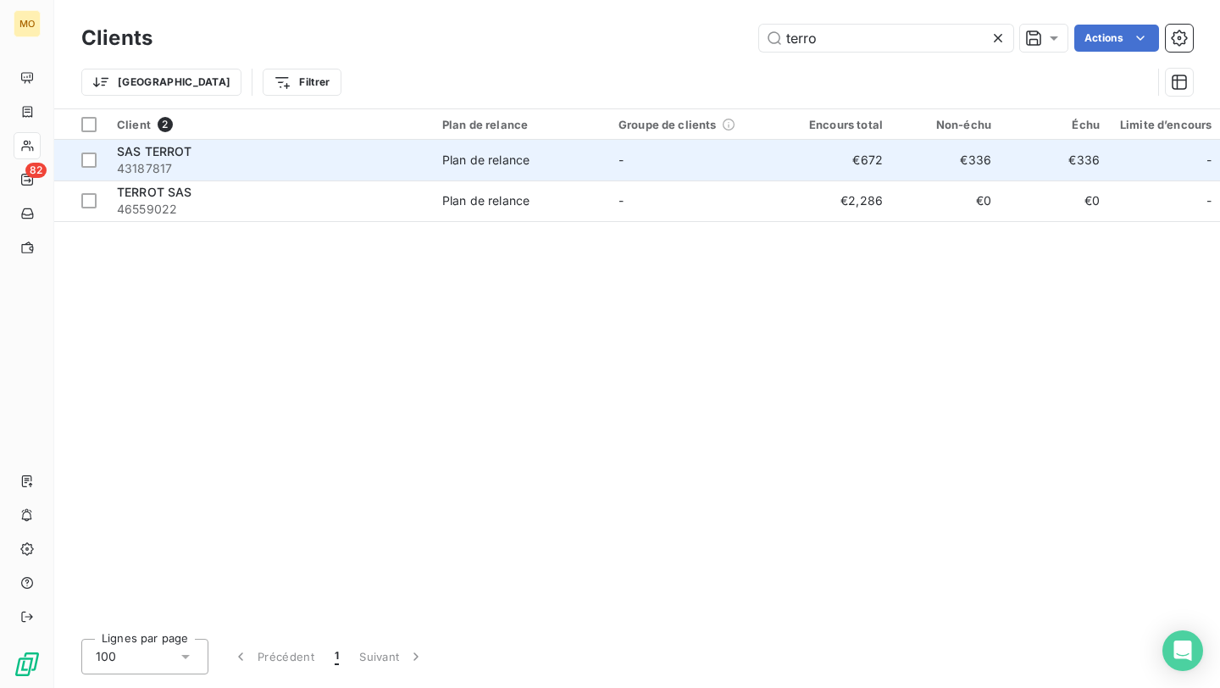
type input "terro"
click at [235, 169] on span "43187817" at bounding box center [269, 168] width 305 height 17
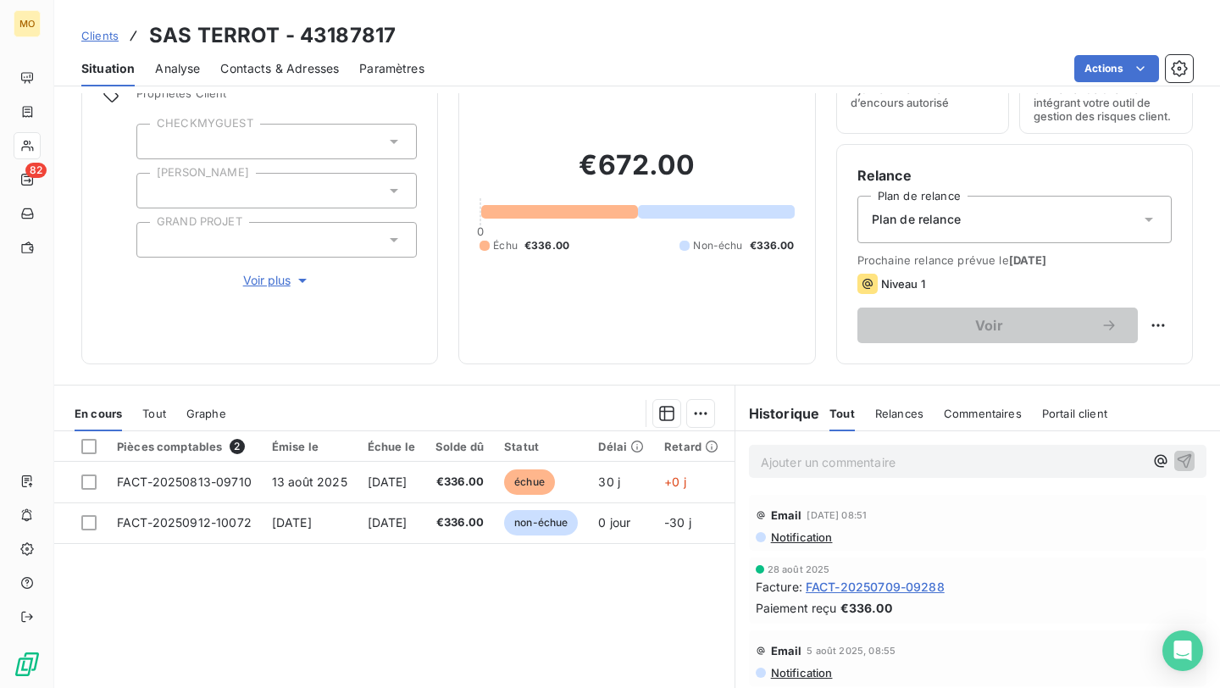
scroll to position [90, 0]
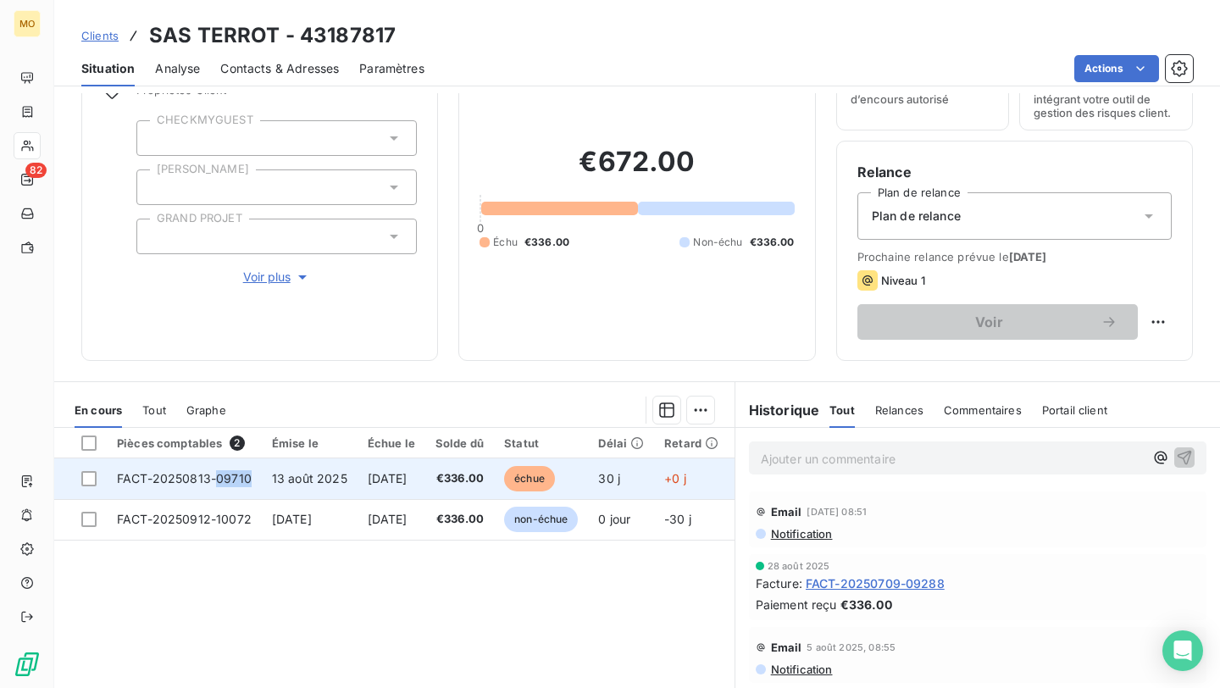
copy span "09710"
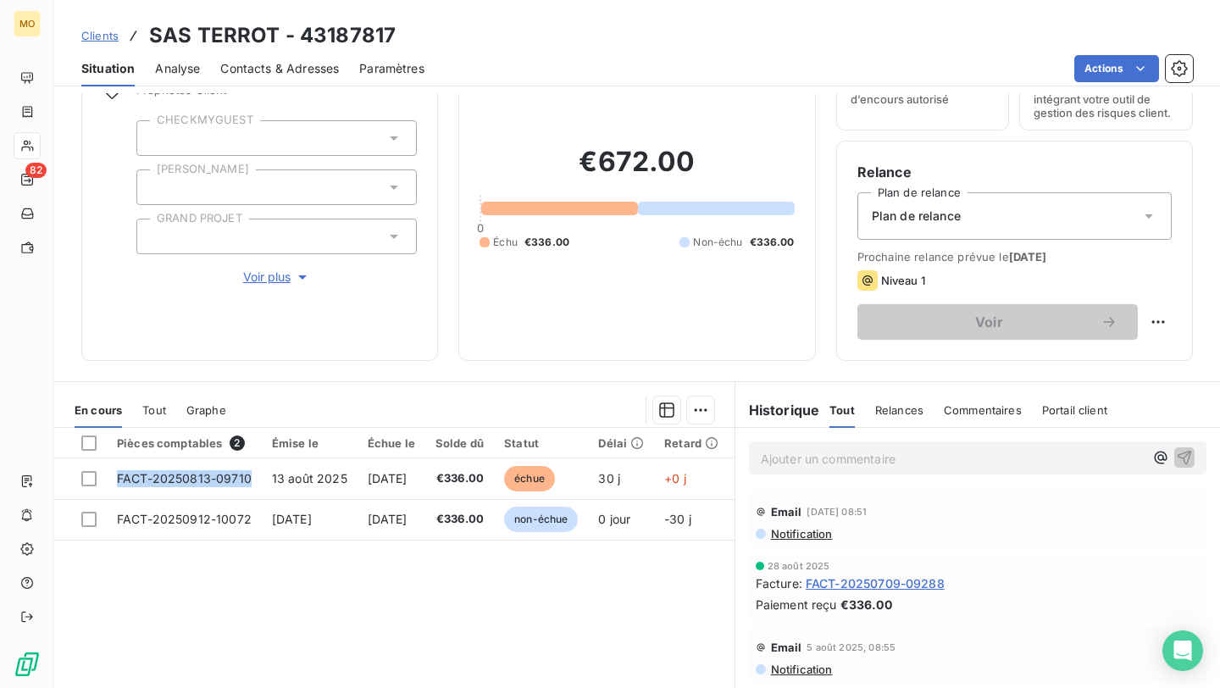
drag, startPoint x: 260, startPoint y: 480, endPoint x: 398, endPoint y: 629, distance: 203.3
click at [398, 629] on div "Pièces comptables 2 Émise le Échue le Solde dû Statut Délai Retard Tag Relance …" at bounding box center [394, 591] width 680 height 326
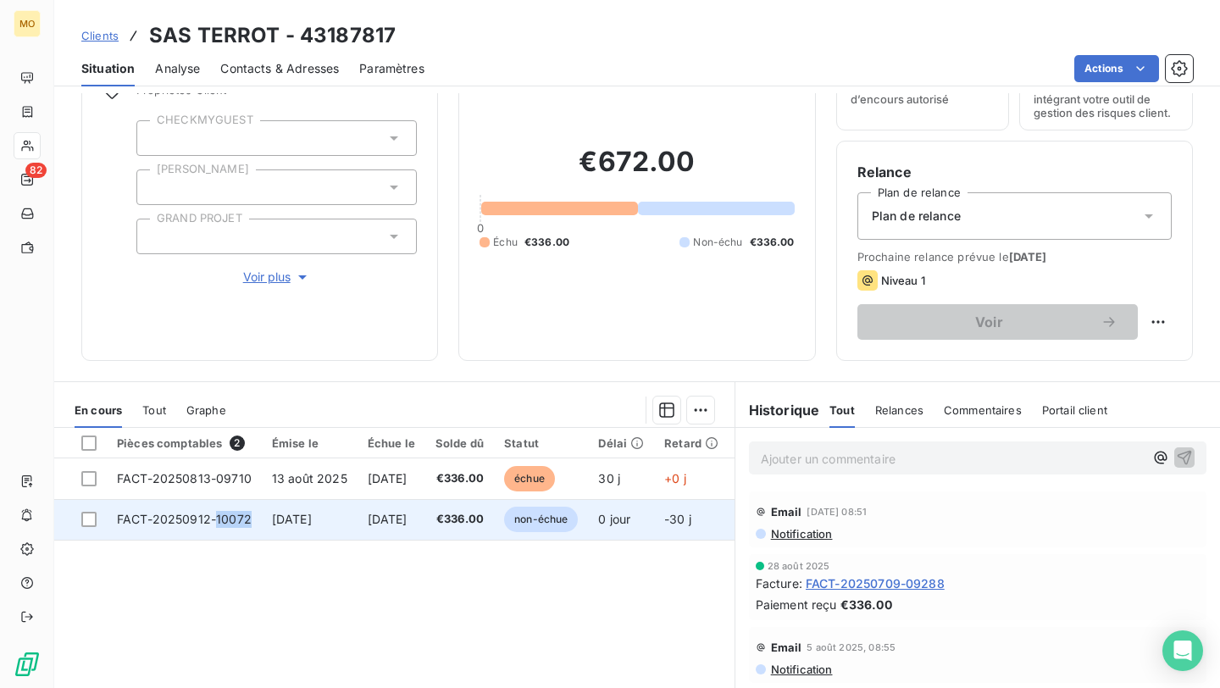
copy span "10072"
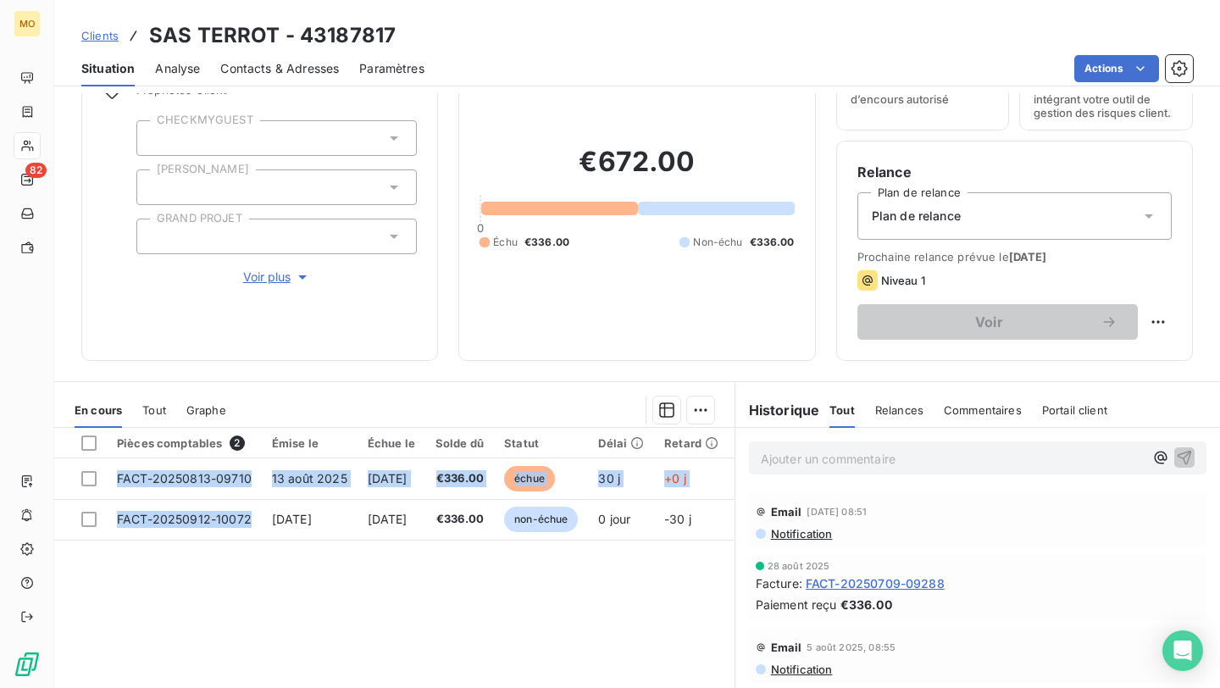
drag, startPoint x: 250, startPoint y: 521, endPoint x: 286, endPoint y: 638, distance: 122.2
click at [286, 638] on div "Pièces comptables 2 Émise le Échue le Solde dû Statut Délai Retard Tag Relance …" at bounding box center [394, 591] width 680 height 326
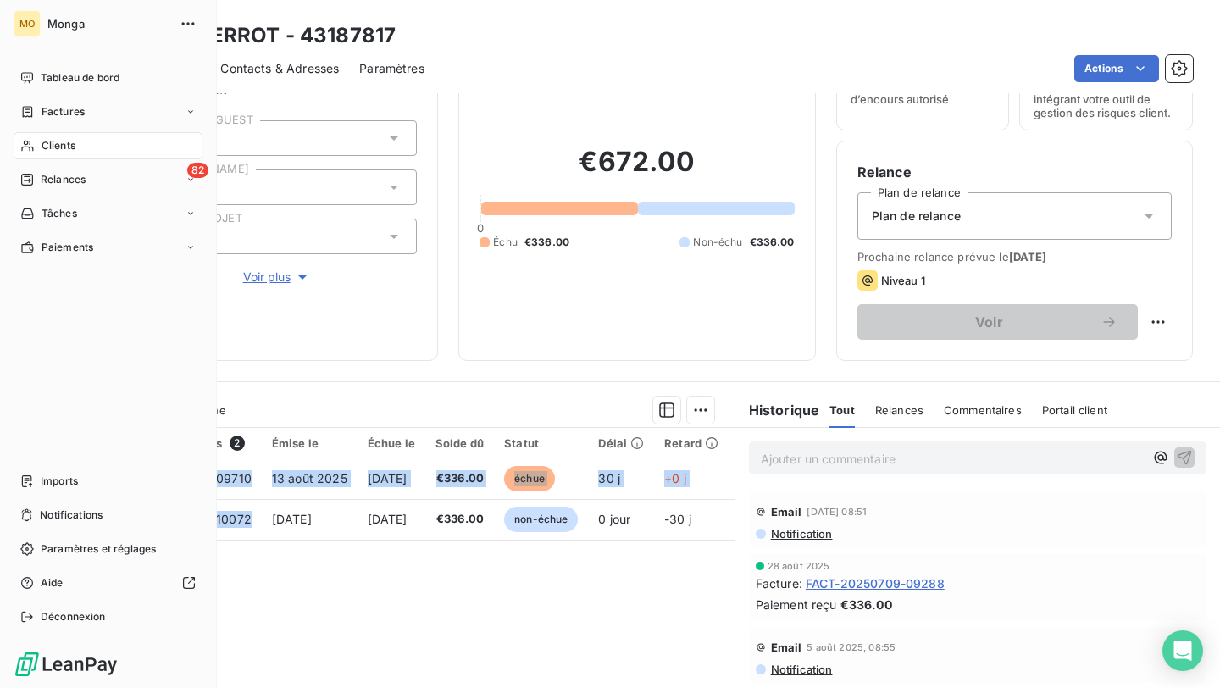
click at [22, 141] on icon at bounding box center [27, 146] width 14 height 14
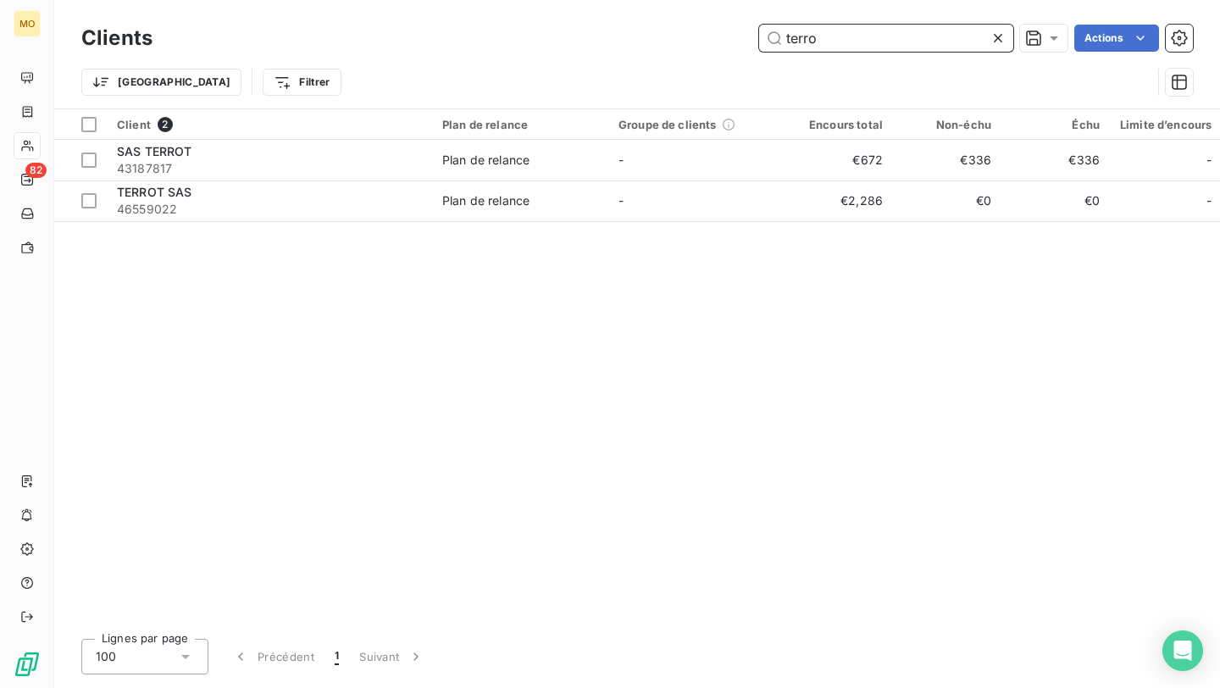
click at [930, 42] on input "terro" at bounding box center [886, 38] width 254 height 27
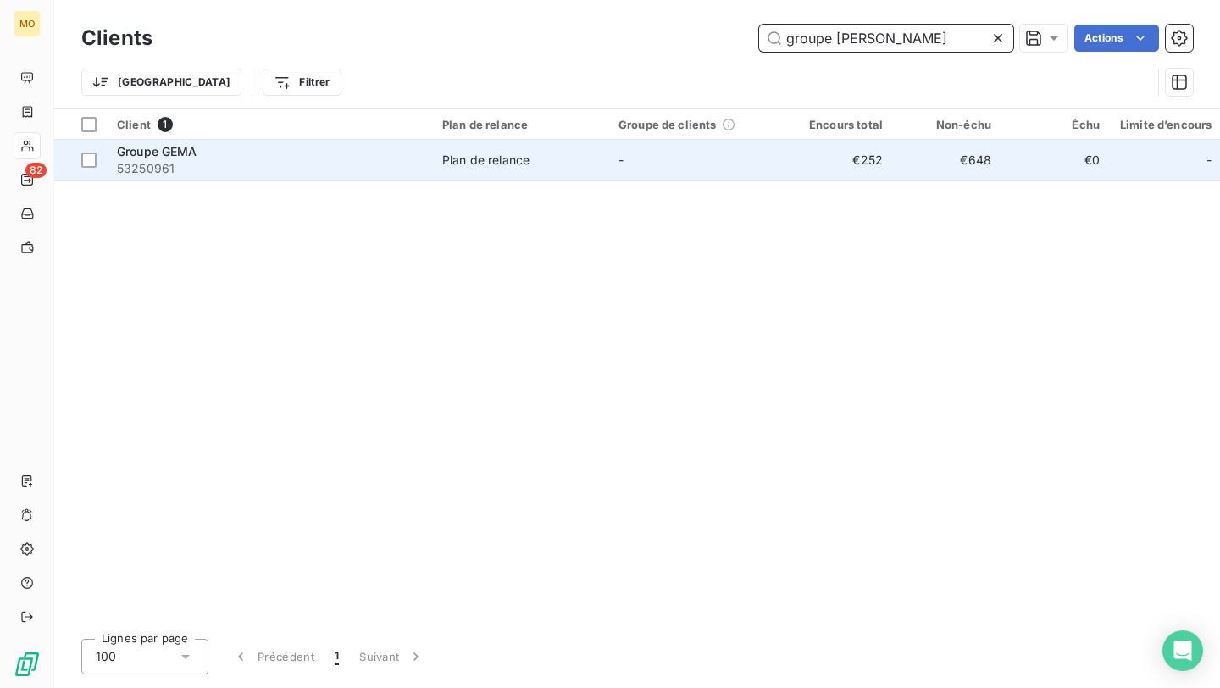
type input "groupe [PERSON_NAME]"
click at [220, 175] on span "53250961" at bounding box center [269, 168] width 305 height 17
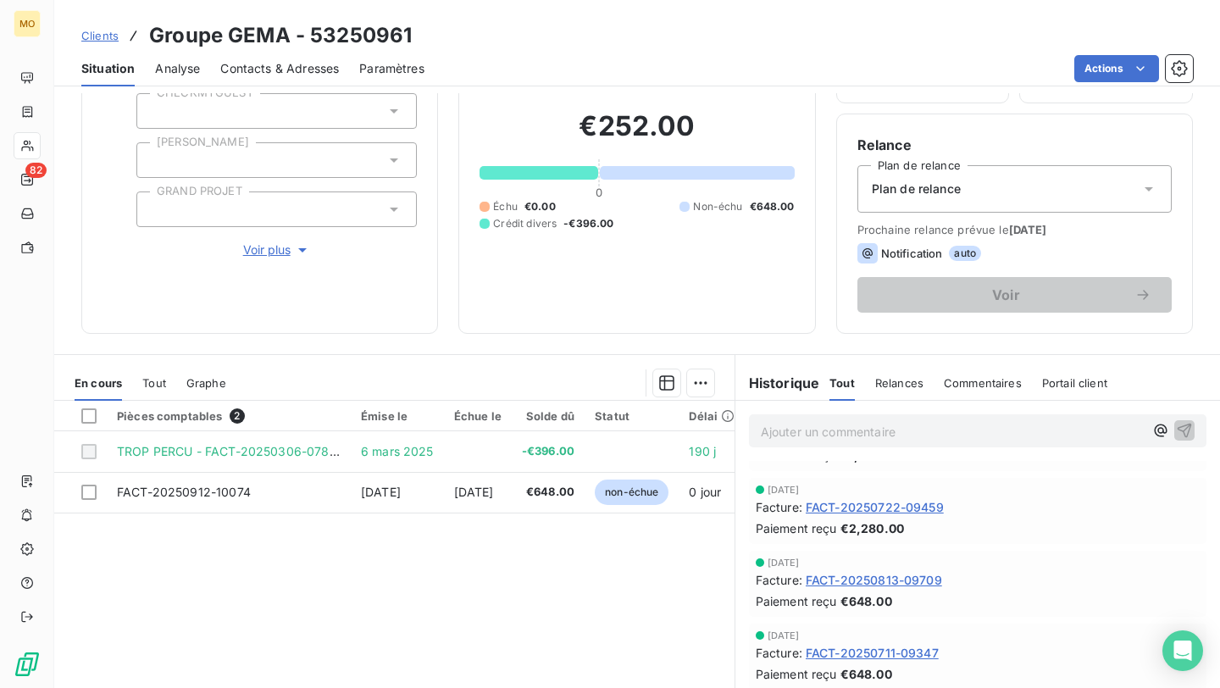
scroll to position [104, 0]
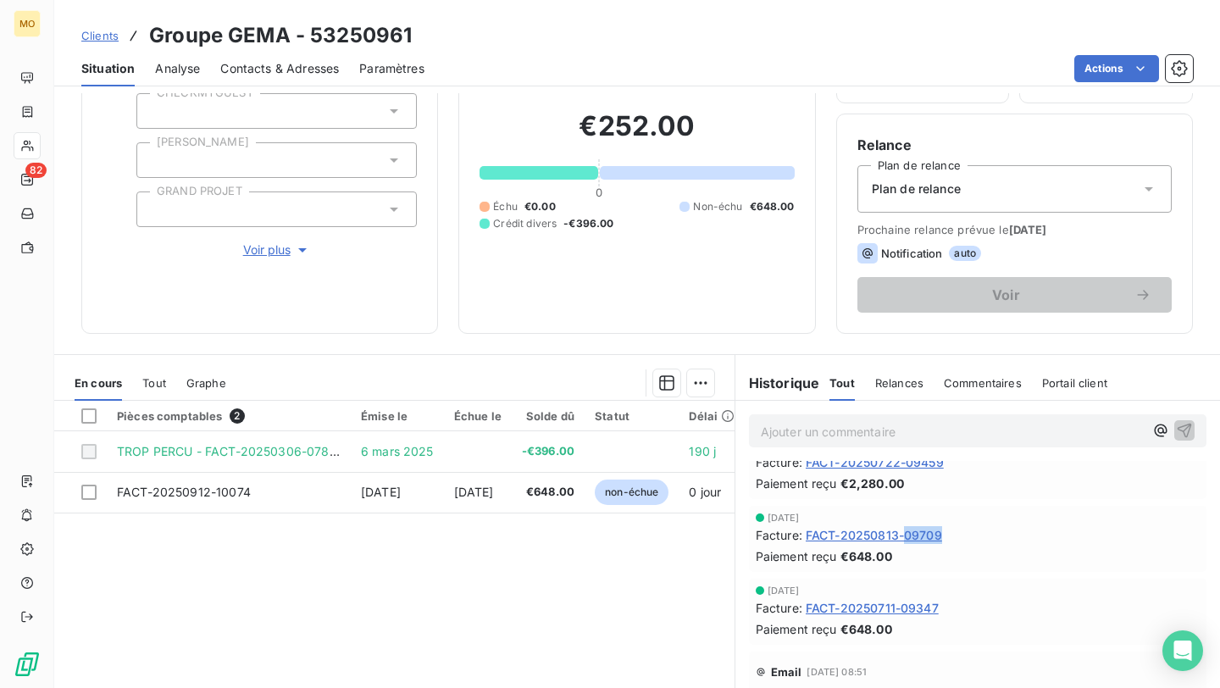
copy span "09709"
drag, startPoint x: 964, startPoint y: 534, endPoint x: 998, endPoint y: 585, distance: 61.1
copy span "09347"
drag, startPoint x: 956, startPoint y: 606, endPoint x: 1129, endPoint y: 655, distance: 179.7
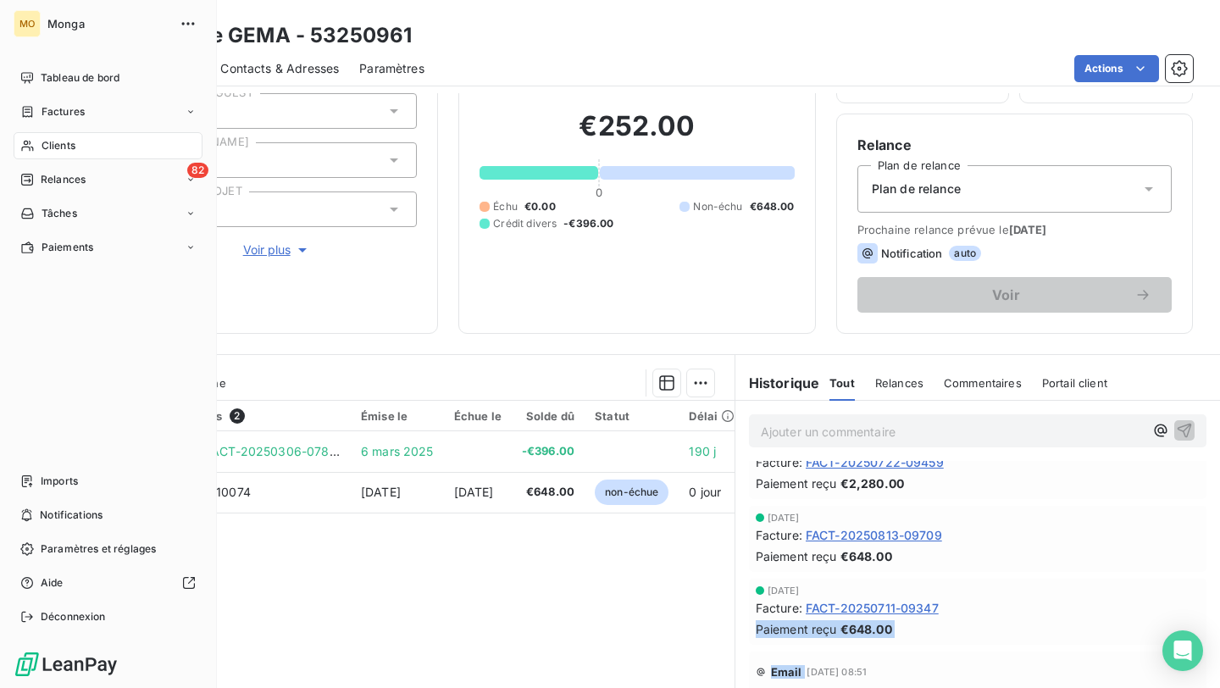
click at [24, 143] on icon at bounding box center [27, 146] width 14 height 14
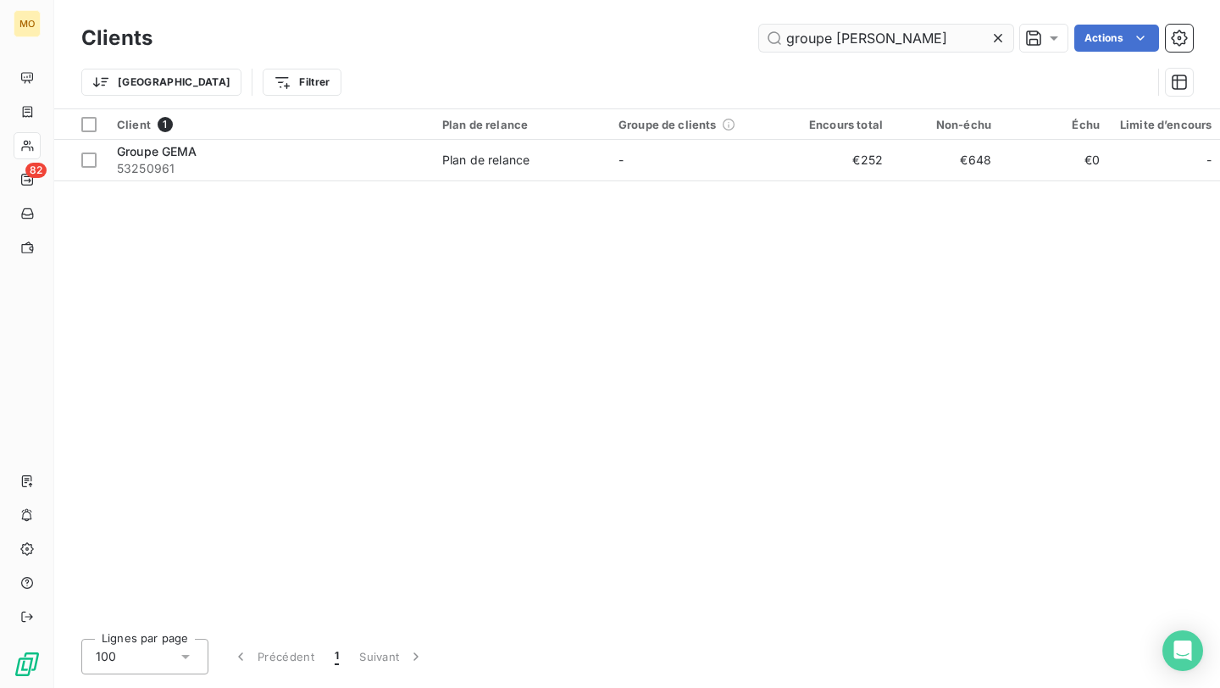
click at [908, 36] on input "groupe [PERSON_NAME]" at bounding box center [886, 38] width 254 height 27
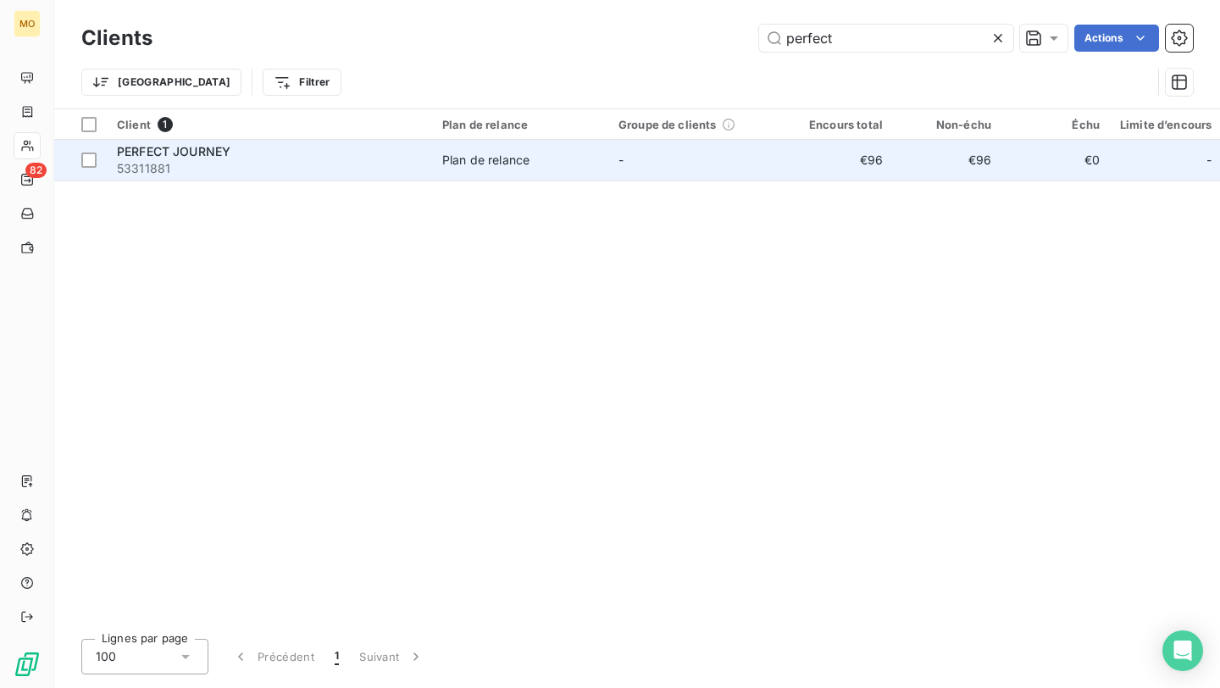
type input "perfect"
click at [314, 162] on span "53311881" at bounding box center [269, 168] width 305 height 17
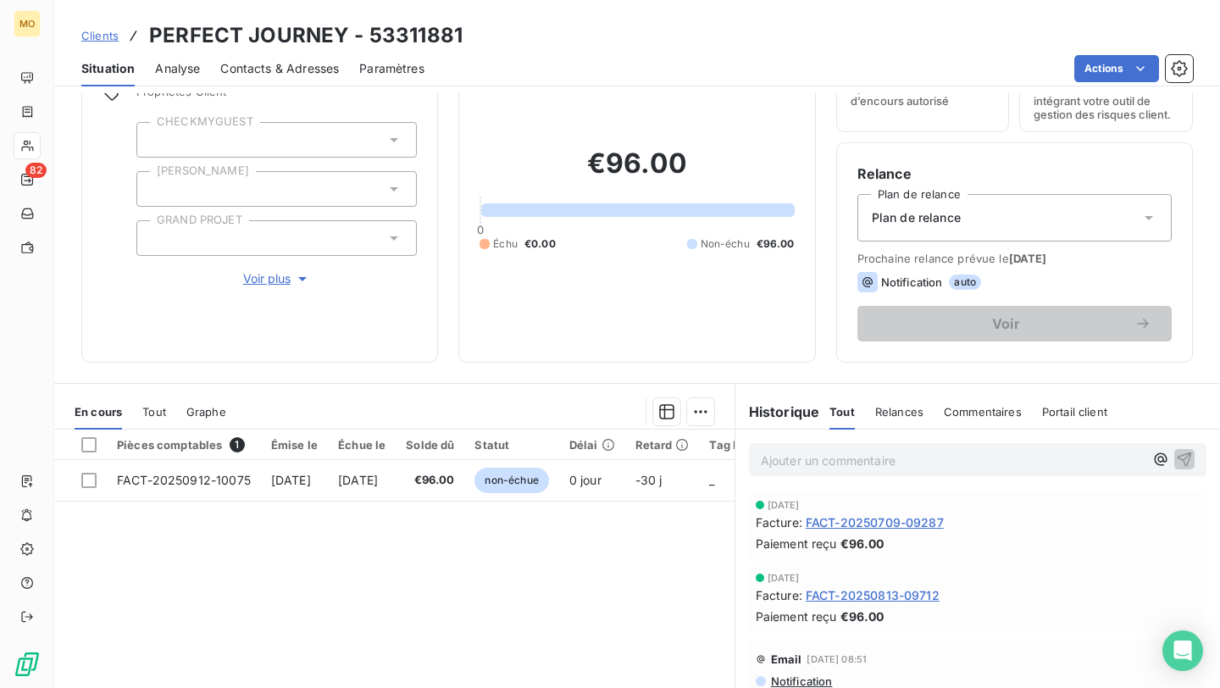
scroll to position [90, 0]
drag, startPoint x: 957, startPoint y: 591, endPoint x: 1044, endPoint y: 624, distance: 93.3
click at [1044, 624] on div "[DATE] Facture : FACT-20250813-09712 Paiement reçu €96.00" at bounding box center [978, 597] width 444 height 53
click at [959, 524] on div "Facture : FACT-20250709-09287" at bounding box center [978, 521] width 444 height 18
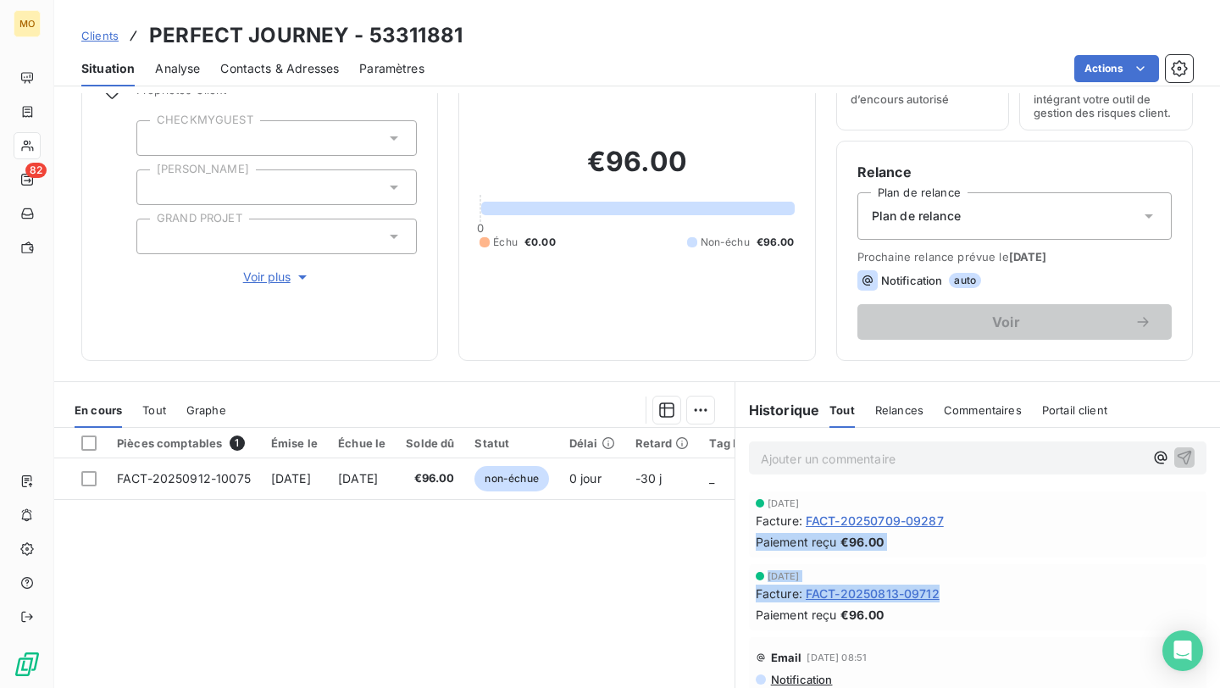
drag, startPoint x: 959, startPoint y: 524, endPoint x: 1195, endPoint y: 613, distance: 251.8
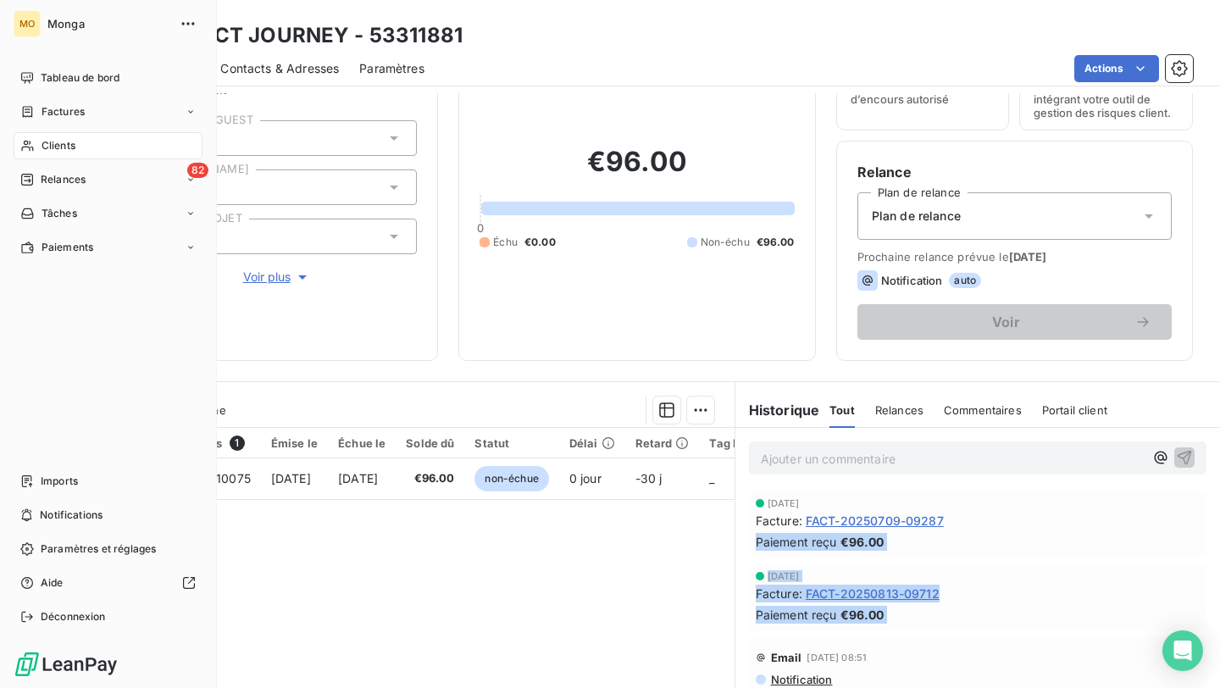
click at [29, 144] on icon at bounding box center [27, 146] width 14 height 14
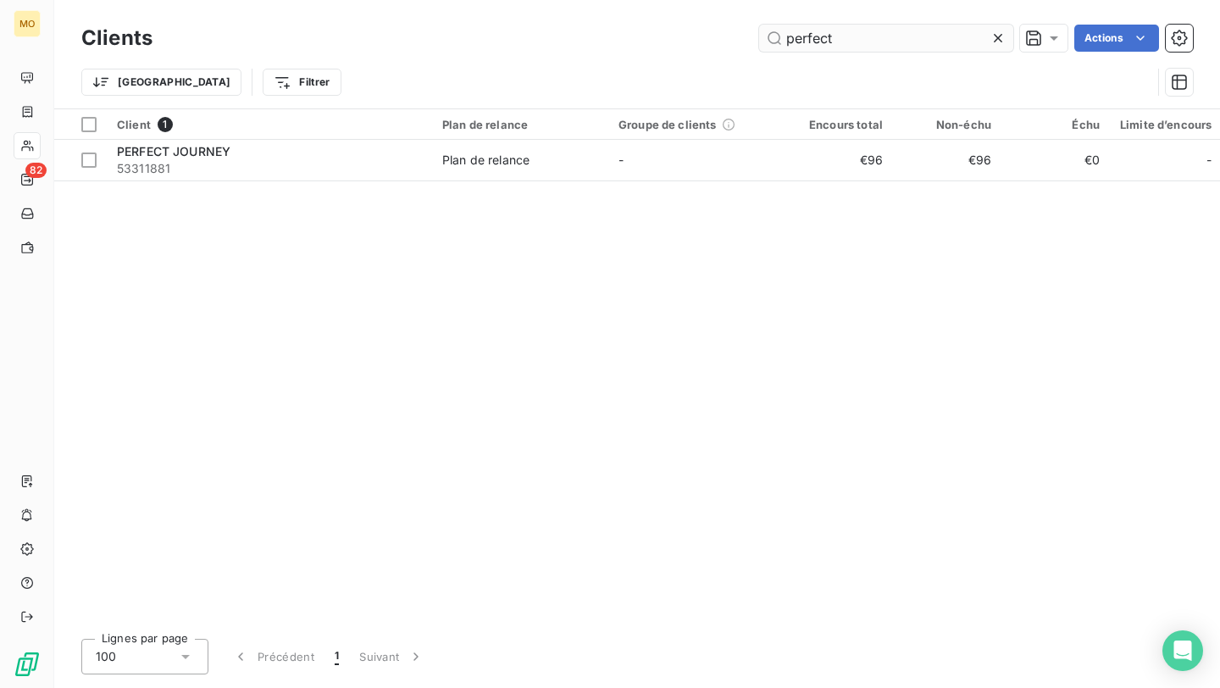
click at [858, 44] on input "perfect" at bounding box center [886, 38] width 254 height 27
click at [855, 36] on input "perfect" at bounding box center [886, 38] width 254 height 27
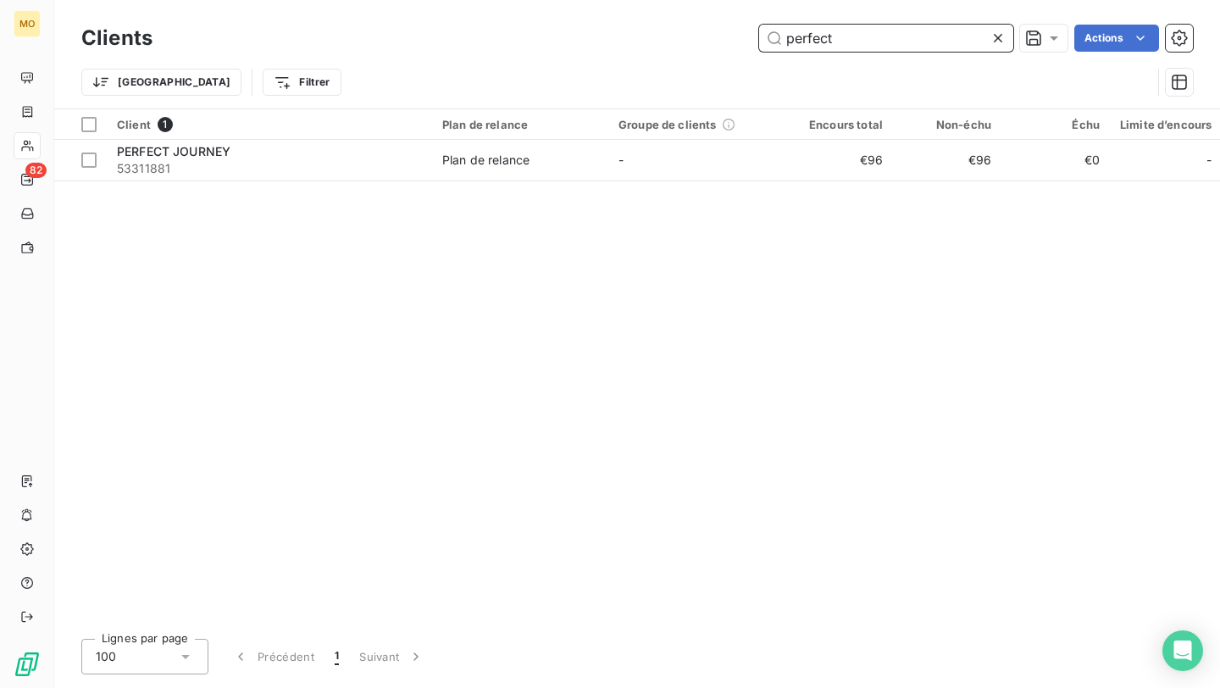
click at [855, 36] on input "perfect" at bounding box center [886, 38] width 254 height 27
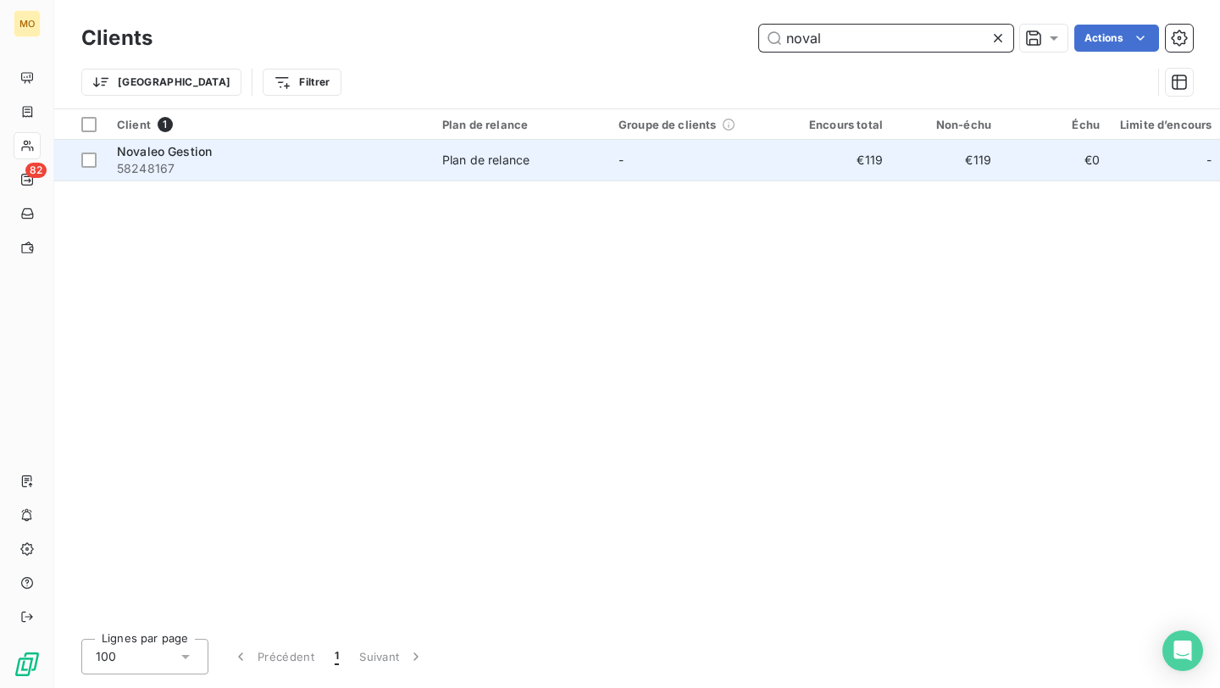
type input "noval"
click at [306, 153] on div "Novaleo Gestion" at bounding box center [269, 151] width 305 height 17
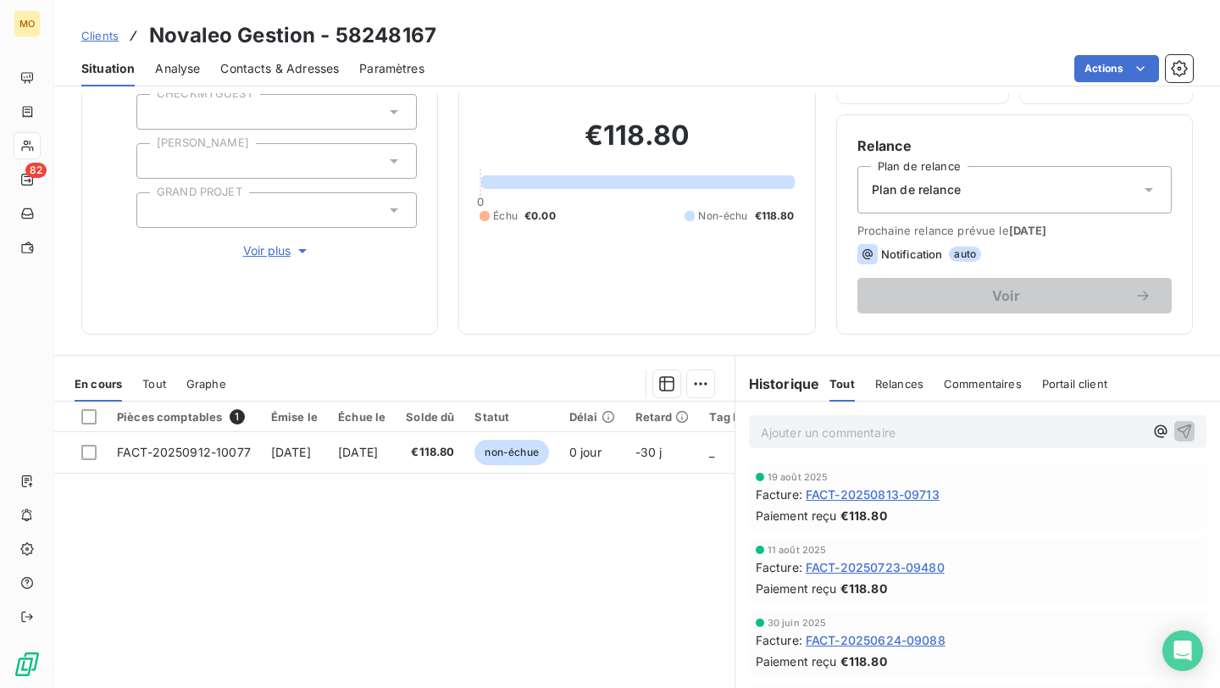
scroll to position [122, 0]
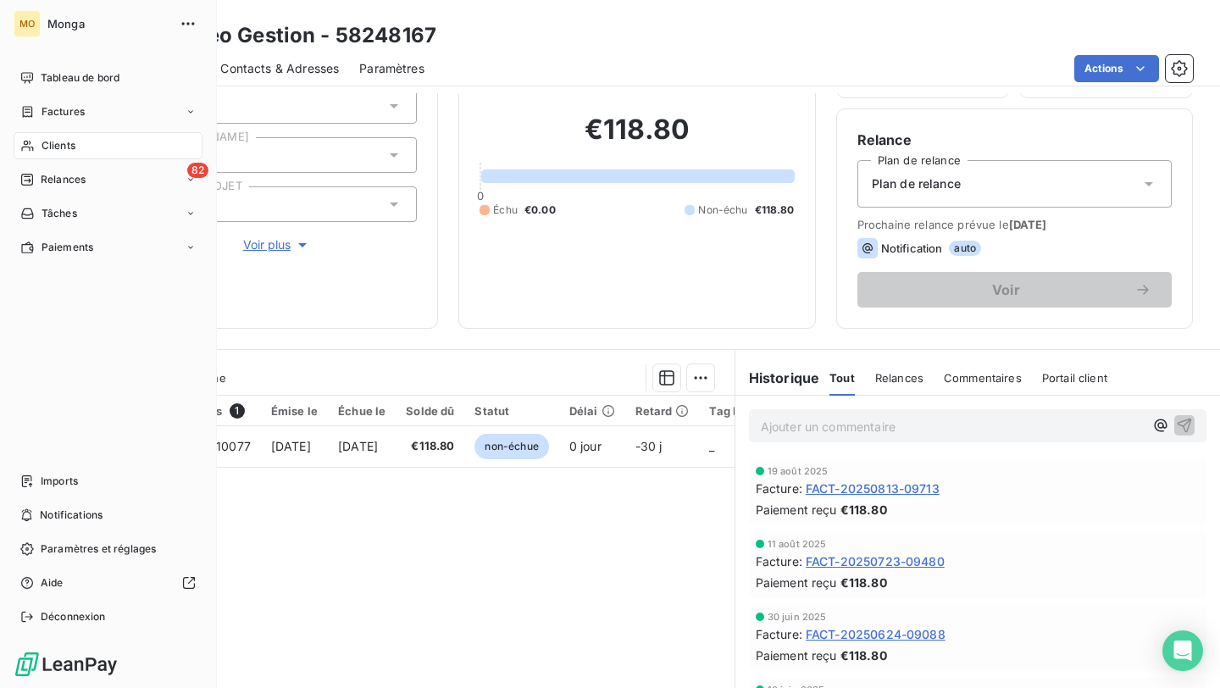
click at [30, 145] on icon at bounding box center [27, 146] width 14 height 14
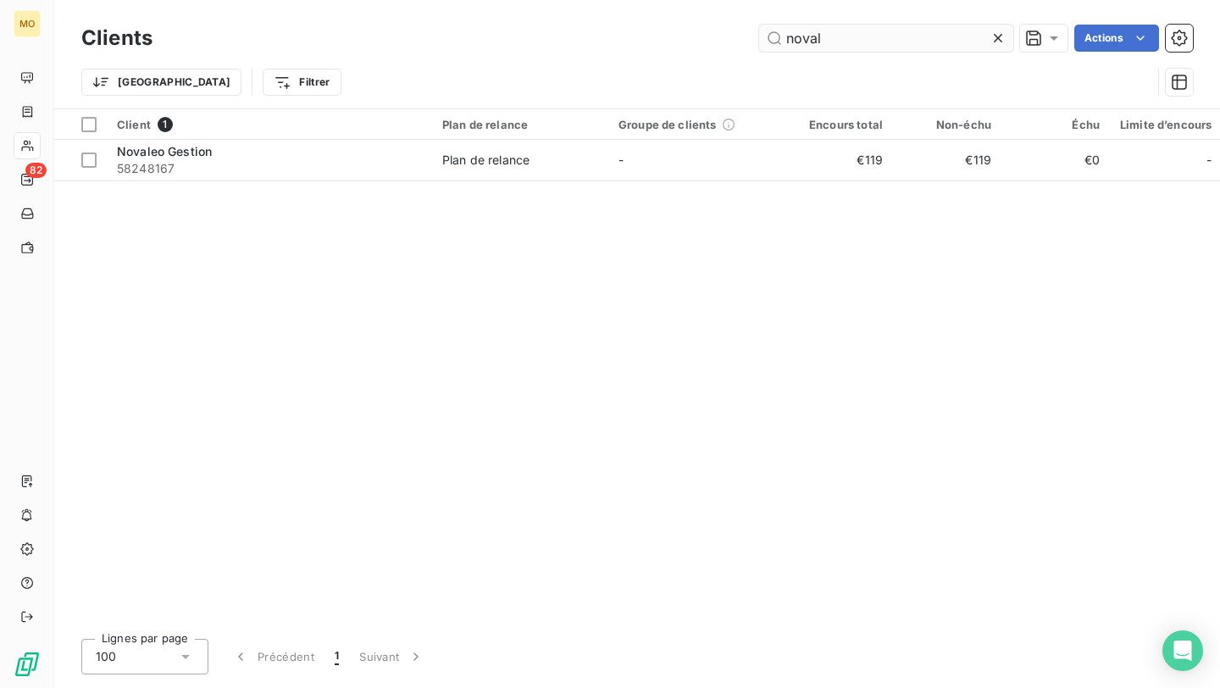
click at [813, 35] on input "noval" at bounding box center [886, 38] width 254 height 27
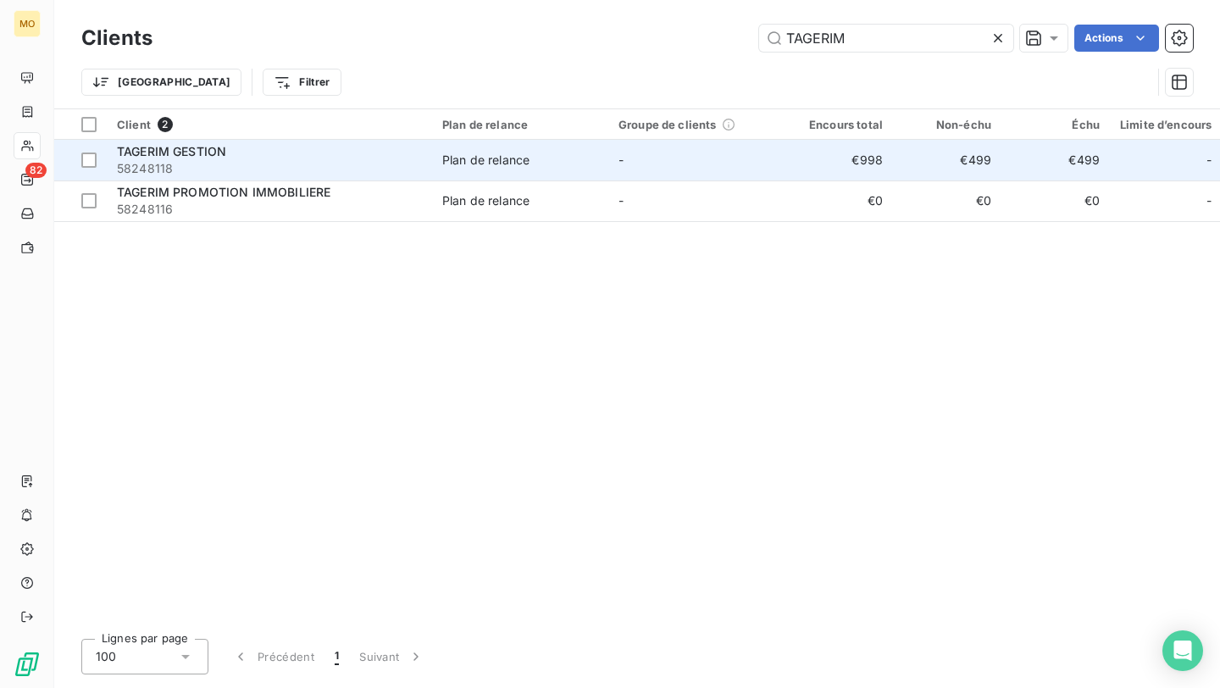
type input "TAGERIM"
click at [630, 158] on td "-" at bounding box center [696, 160] width 176 height 41
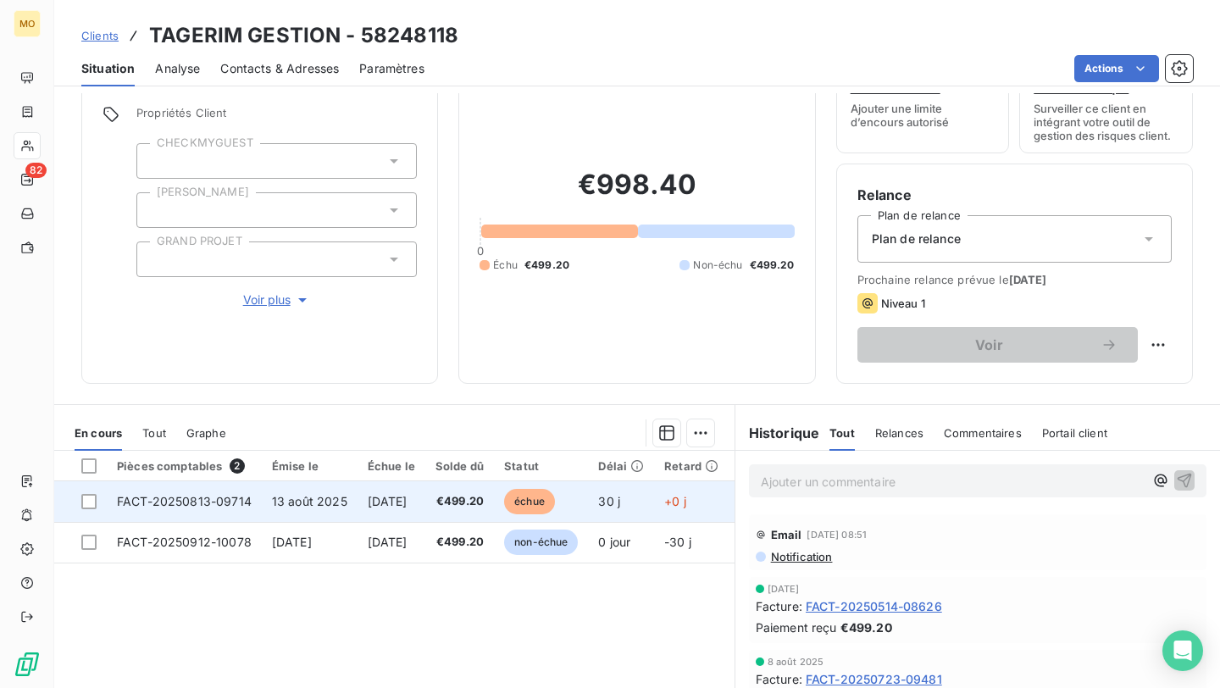
scroll to position [81, 0]
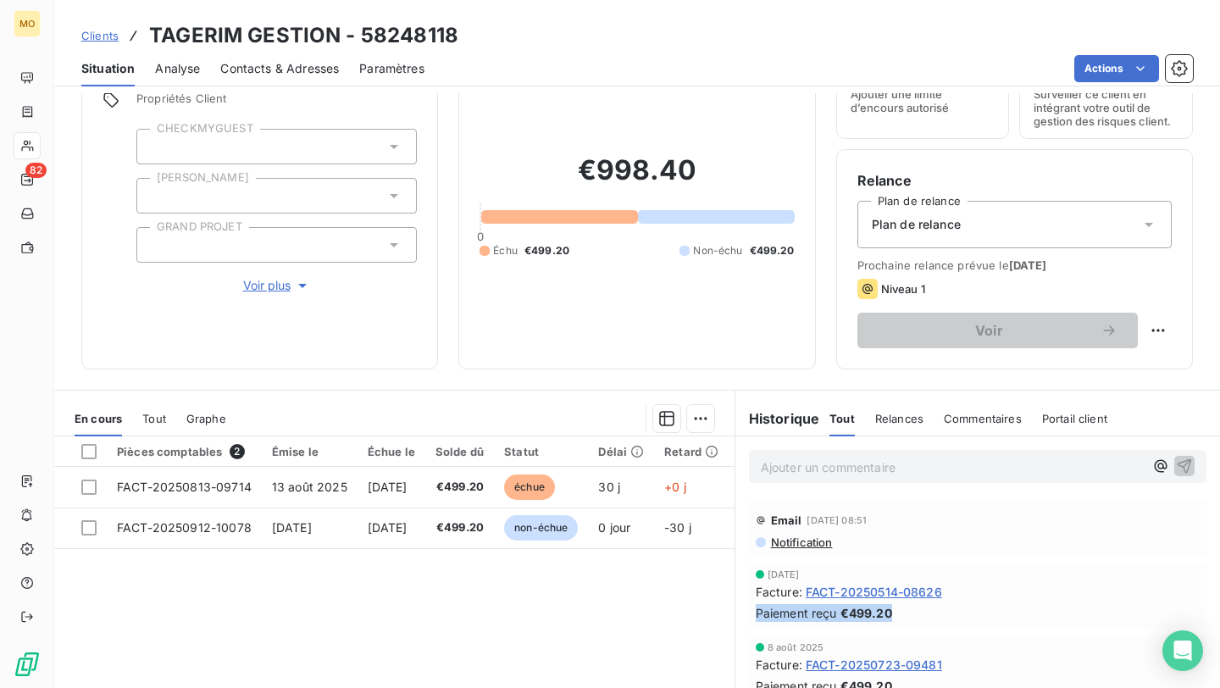
drag, startPoint x: 958, startPoint y: 595, endPoint x: 1013, endPoint y: 642, distance: 73.3
click at [104, 39] on span "Clients" at bounding box center [99, 36] width 37 height 14
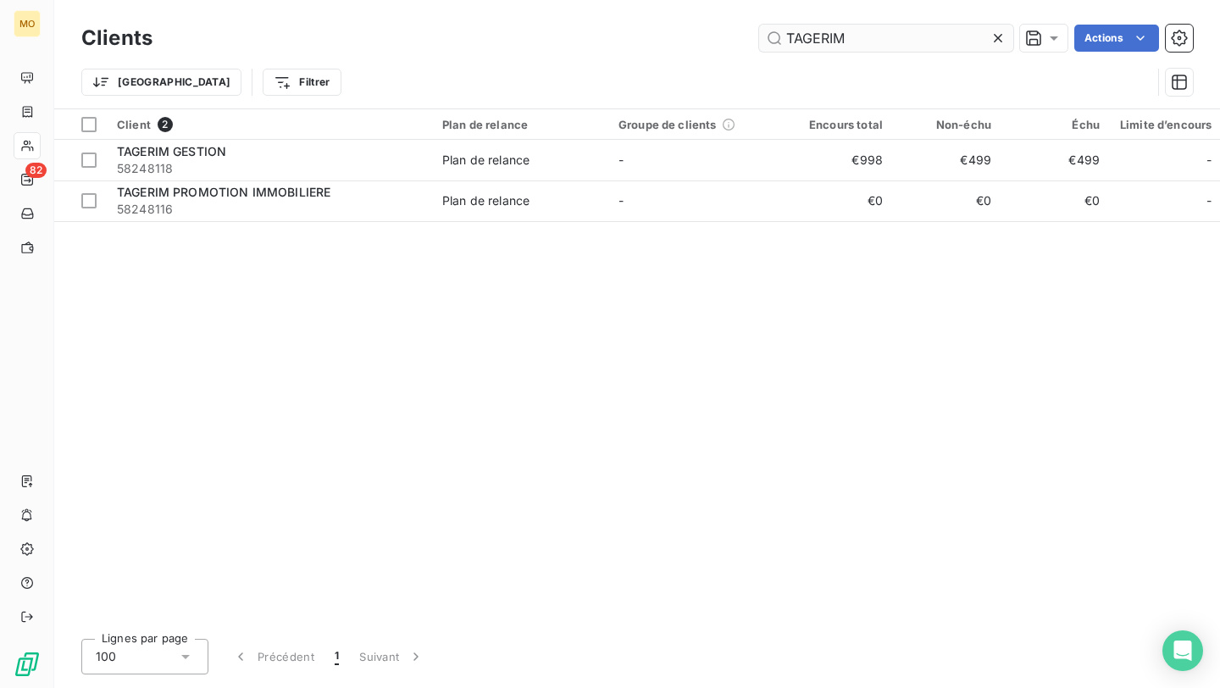
click at [837, 34] on input "TAGERIM" at bounding box center [886, 38] width 254 height 27
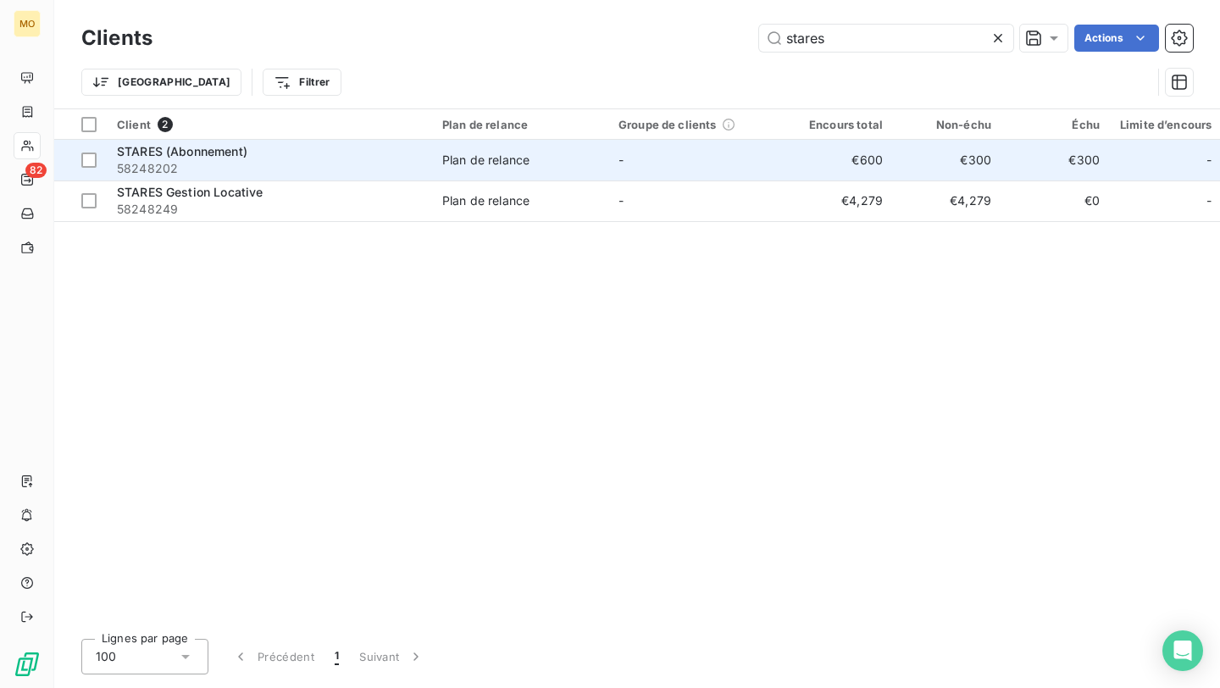
type input "stares"
click at [370, 171] on span "58248202" at bounding box center [269, 168] width 305 height 17
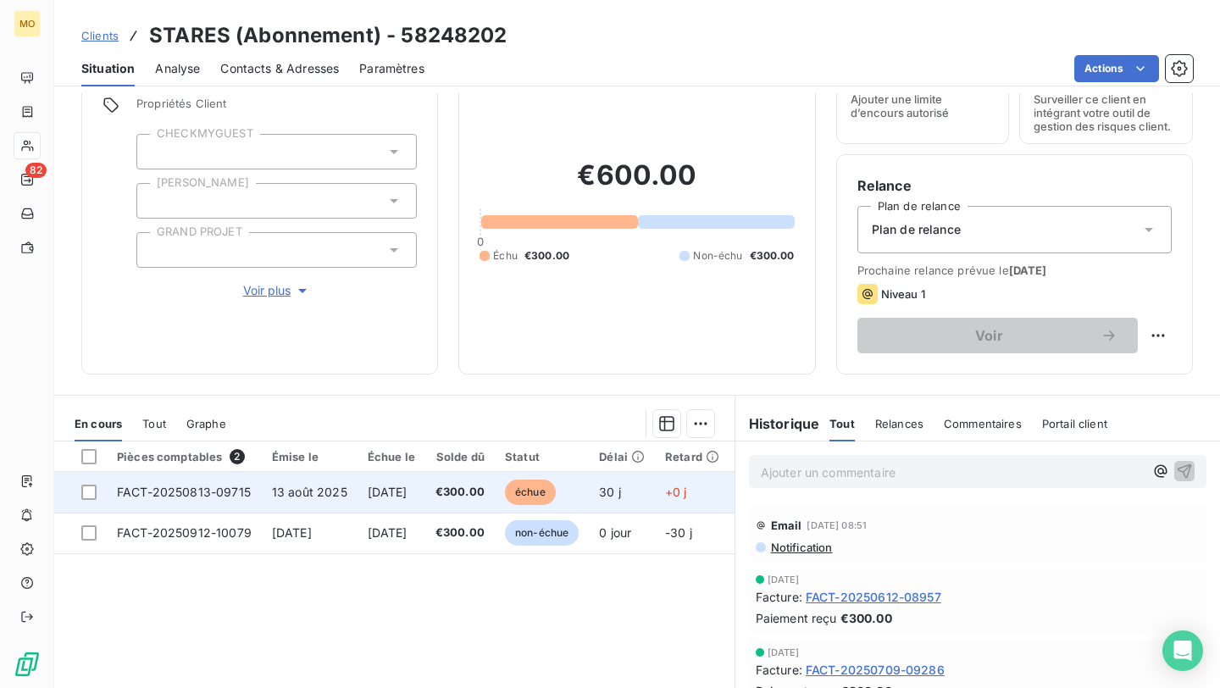
scroll to position [79, 0]
